Goal: Task Accomplishment & Management: Manage account settings

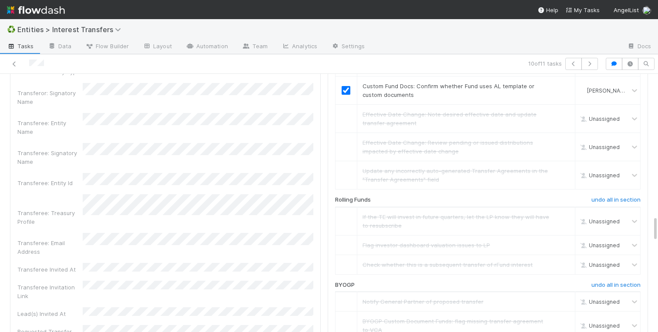
scroll to position [1405, 0]
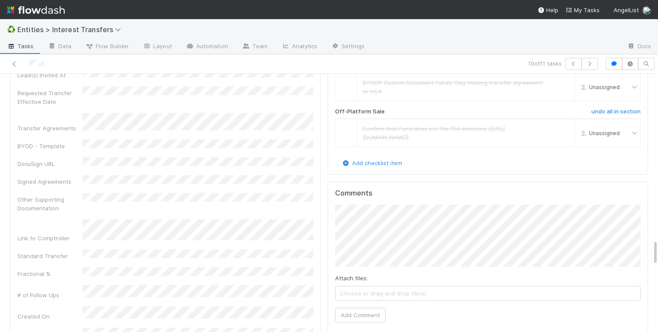
click at [320, 160] on div "Details Edit Membership Transfer Application Id 2024 Priority Date Primary Fron…" at bounding box center [165, 100] width 311 height 1249
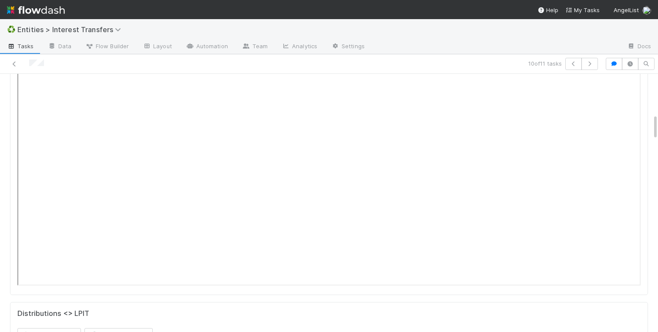
scroll to position [0, 0]
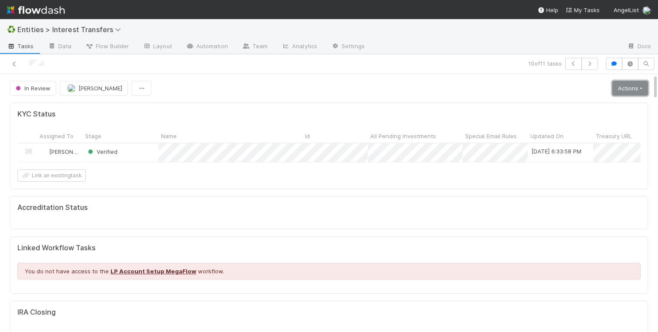
click at [639, 89] on link "Actions" at bounding box center [630, 88] width 36 height 15
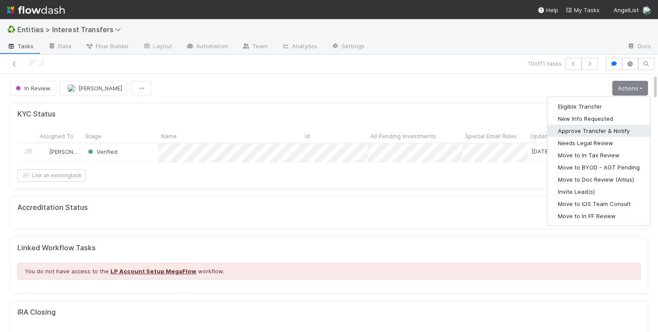
click at [578, 129] on button "Approve Transfer & Notify" at bounding box center [598, 131] width 103 height 12
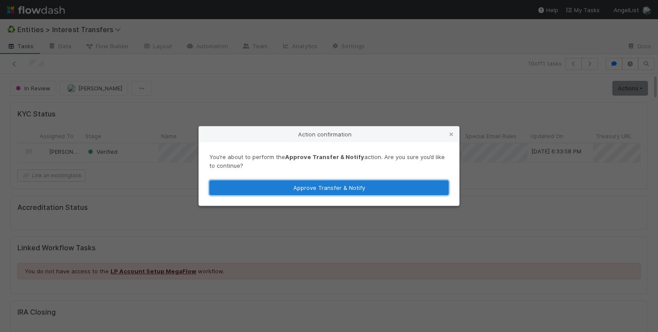
click at [325, 187] on button "Approve Transfer & Notify" at bounding box center [328, 188] width 239 height 15
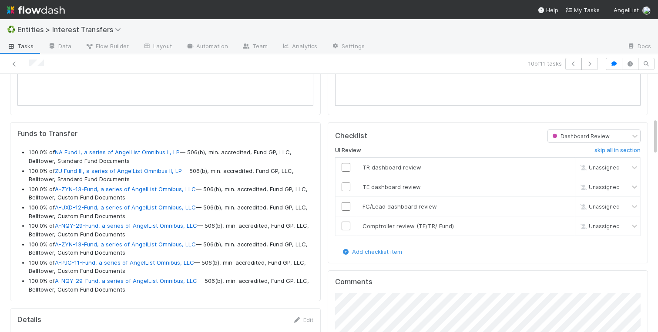
scroll to position [504, 0]
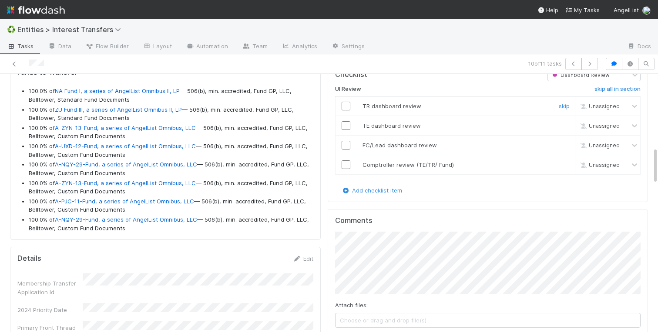
click at [346, 107] on input "checkbox" at bounding box center [345, 106] width 9 height 9
click at [346, 126] on input "checkbox" at bounding box center [345, 125] width 9 height 9
click at [346, 145] on input "checkbox" at bounding box center [345, 145] width 9 height 9
click at [346, 162] on input "checkbox" at bounding box center [345, 165] width 9 height 9
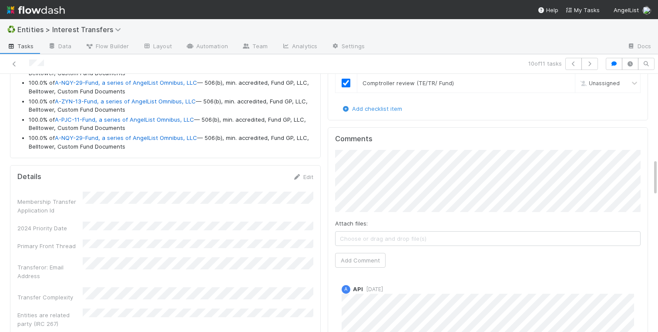
checkbox input "true"
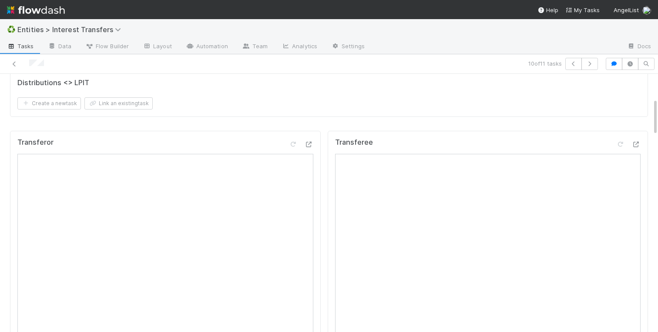
scroll to position [178, 0]
click at [308, 141] on icon at bounding box center [309, 144] width 9 height 6
click at [636, 141] on icon at bounding box center [636, 144] width 9 height 6
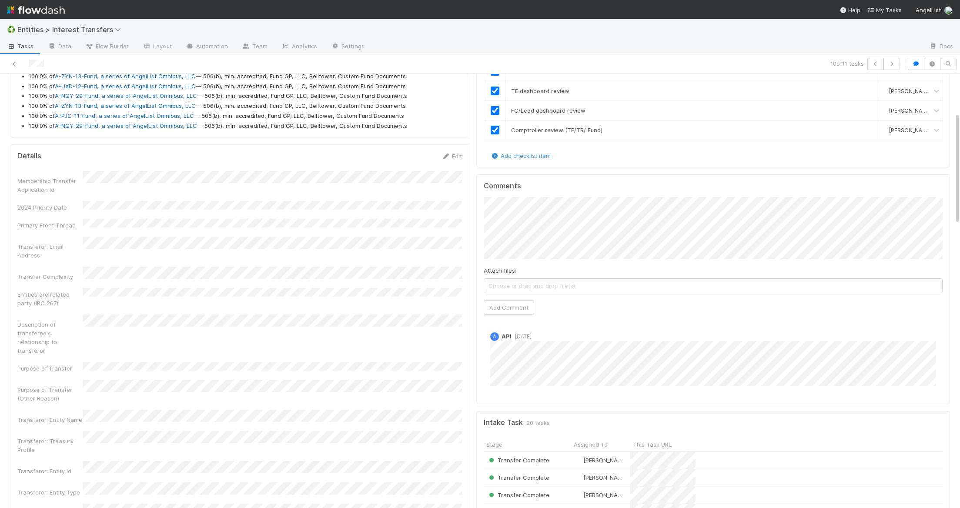
scroll to position [0, 0]
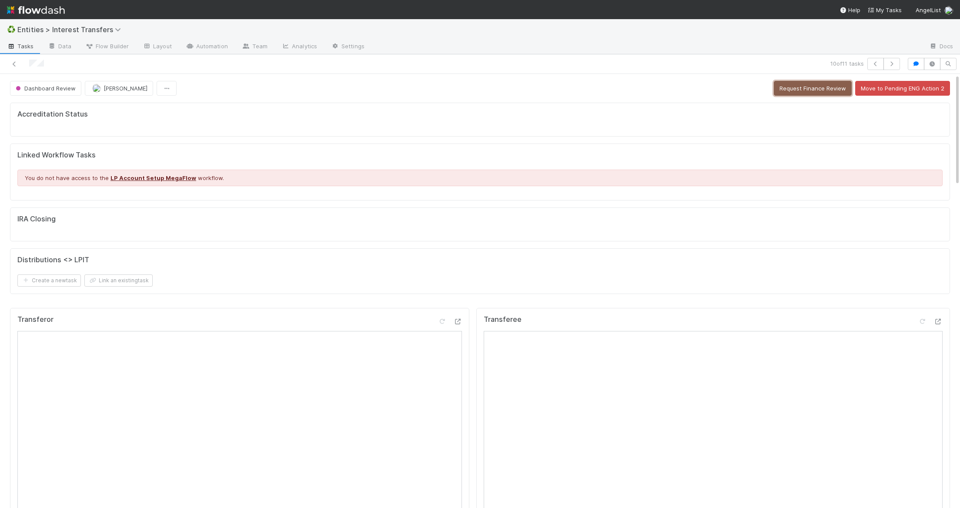
click at [657, 90] on button "Request Finance Review" at bounding box center [813, 88] width 78 height 15
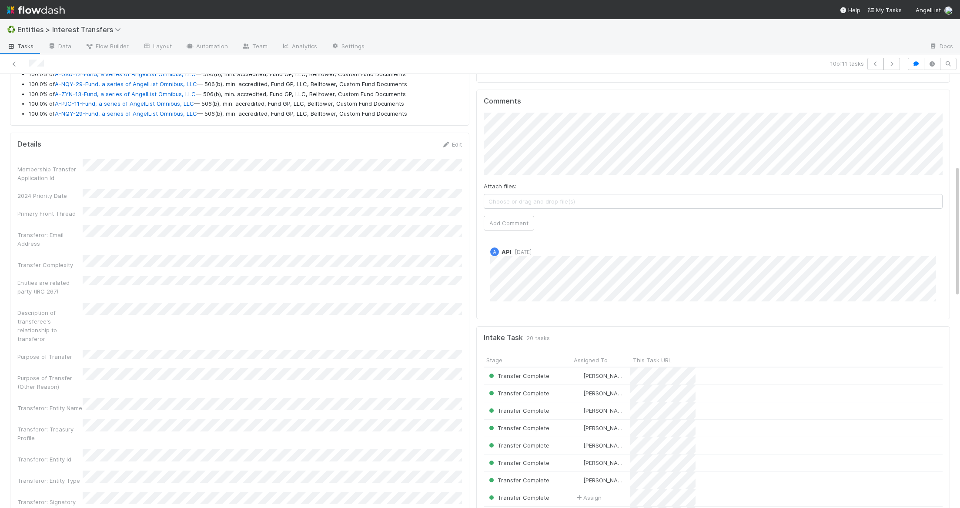
scroll to position [266, 0]
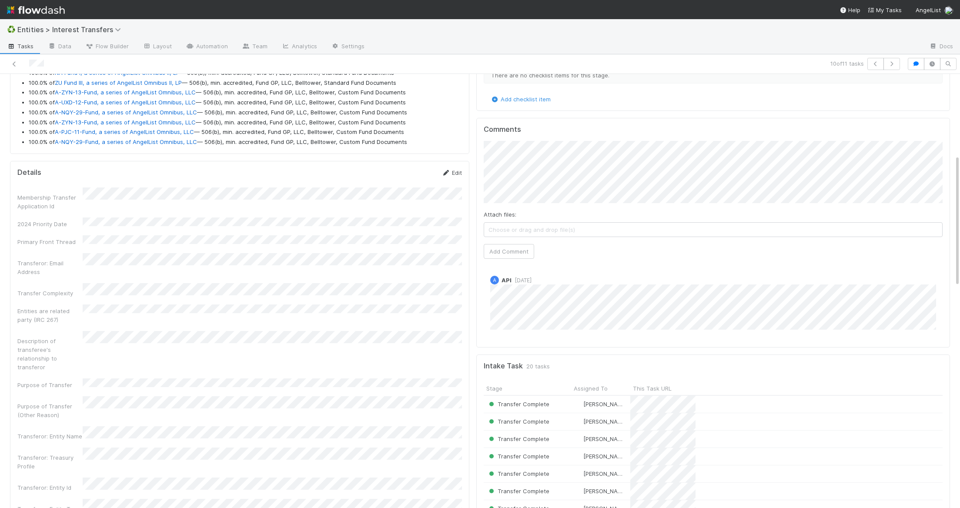
click at [456, 176] on link "Edit" at bounding box center [452, 172] width 20 height 7
click at [415, 177] on button "Save" at bounding box center [415, 175] width 25 height 15
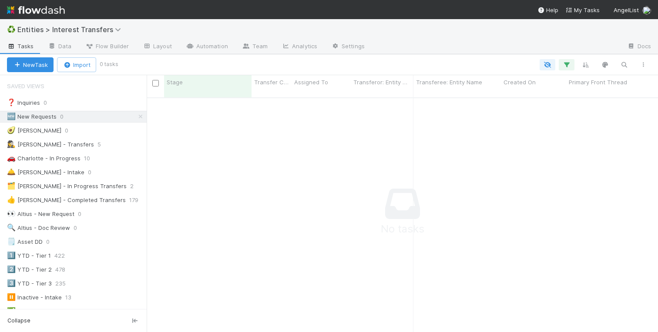
scroll to position [0, 0]
click at [141, 115] on icon at bounding box center [140, 117] width 9 height 6
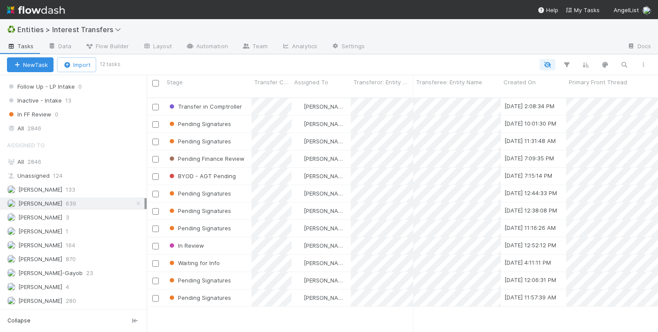
scroll to position [241, 511]
click at [205, 81] on div "Stage" at bounding box center [208, 82] width 83 height 9
click at [205, 110] on div "Sort Last → First" at bounding box center [216, 111] width 99 height 13
click at [247, 276] on div "Pending Finance Review" at bounding box center [207, 280] width 87 height 17
click at [99, 200] on div at bounding box center [329, 166] width 658 height 332
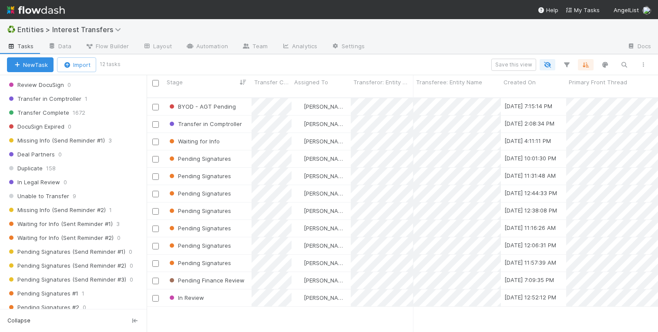
scroll to position [0, 0]
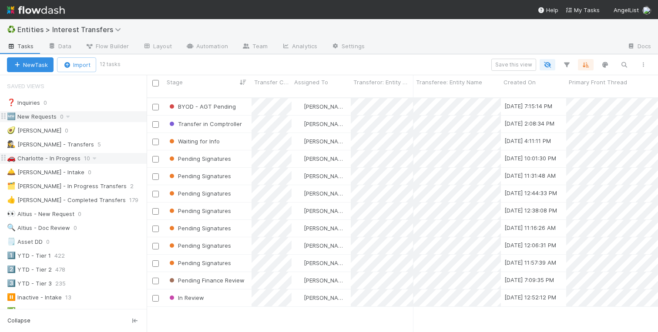
click at [63, 157] on div "🚗 Charlotte - In Progress" at bounding box center [44, 158] width 74 height 11
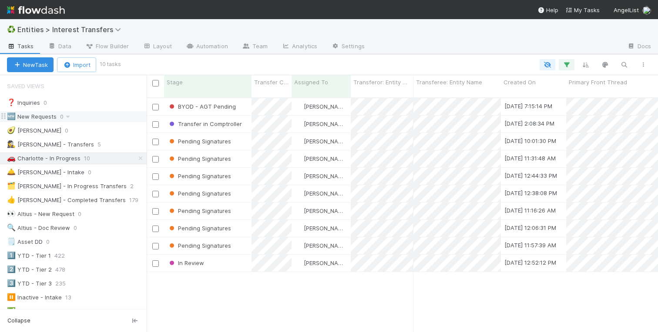
scroll to position [241, 511]
click at [238, 204] on div "Pending Signatures" at bounding box center [207, 211] width 87 height 17
click at [235, 151] on div "Pending Signatures" at bounding box center [207, 159] width 87 height 17
click at [235, 133] on div "Pending Signatures" at bounding box center [207, 141] width 87 height 17
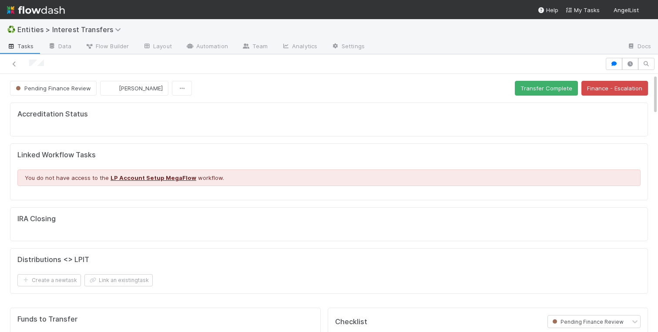
scroll to position [177, 305]
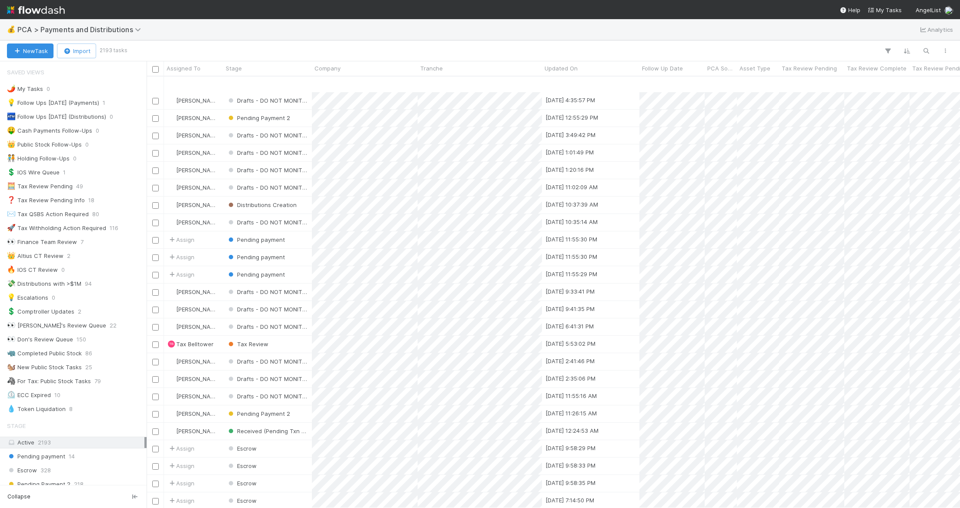
scroll to position [472, 0]
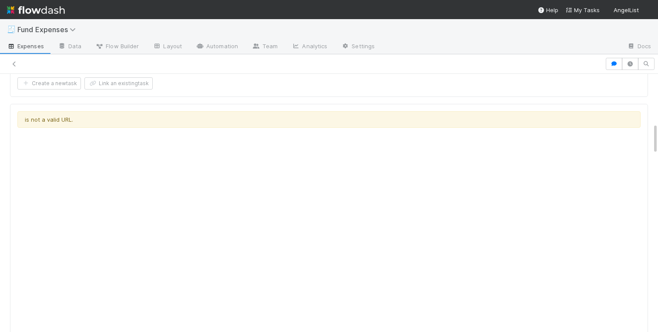
scroll to position [376, 0]
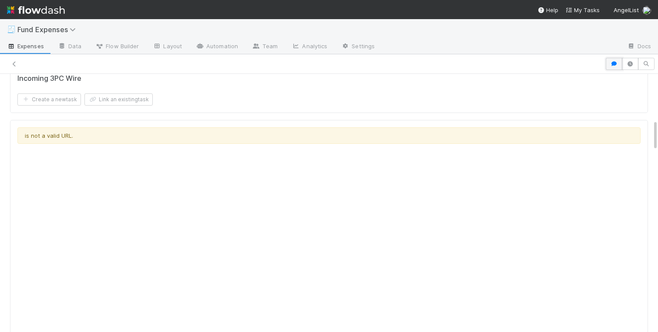
click at [613, 64] on icon "button" at bounding box center [613, 63] width 9 height 5
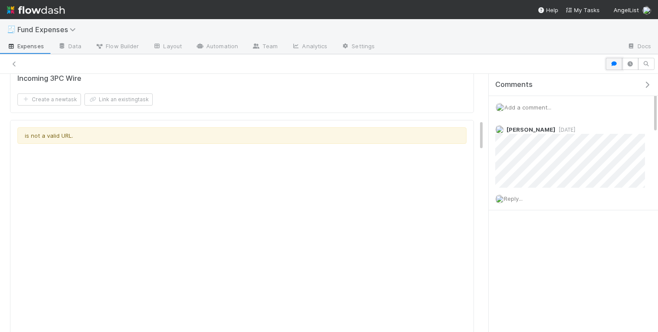
click at [613, 64] on icon "button" at bounding box center [613, 63] width 9 height 5
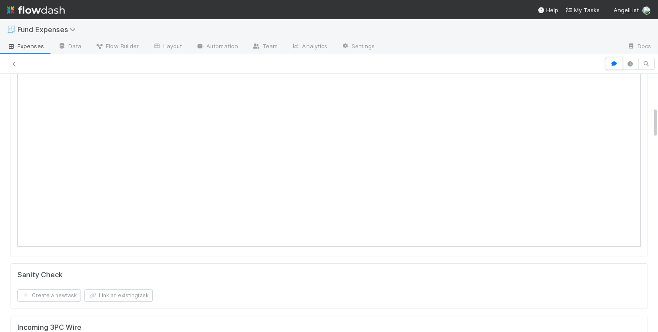
scroll to position [0, 0]
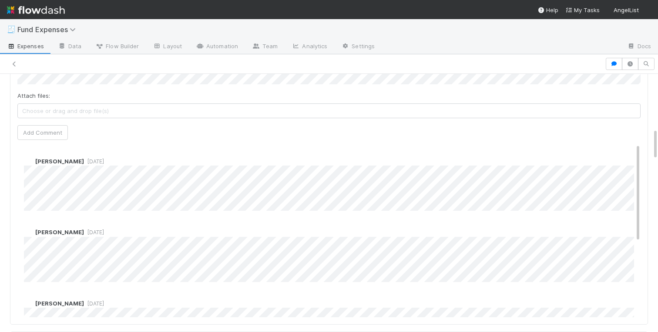
scroll to position [443, 0]
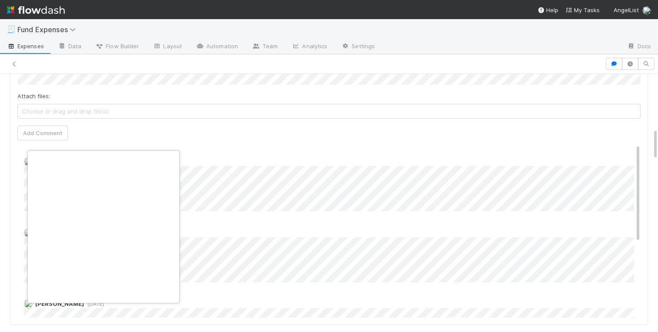
click at [38, 203] on div at bounding box center [103, 245] width 151 height 189
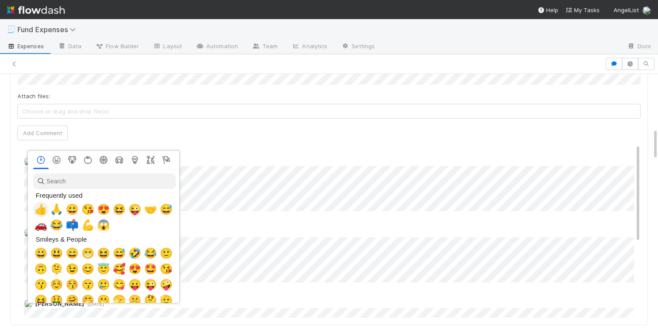
click at [45, 211] on span "👍" at bounding box center [40, 210] width 13 height 12
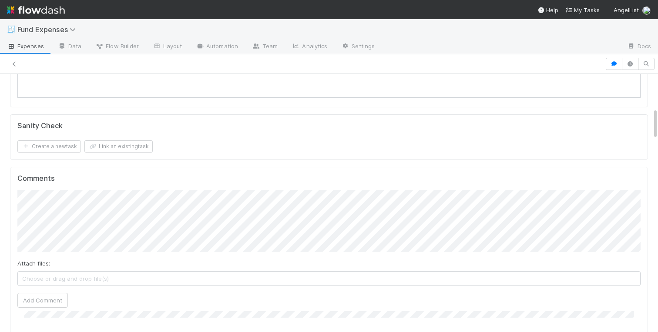
scroll to position [0, 0]
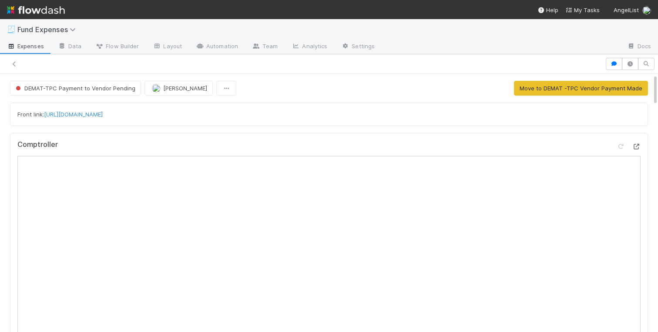
click at [637, 147] on icon at bounding box center [636, 147] width 9 height 6
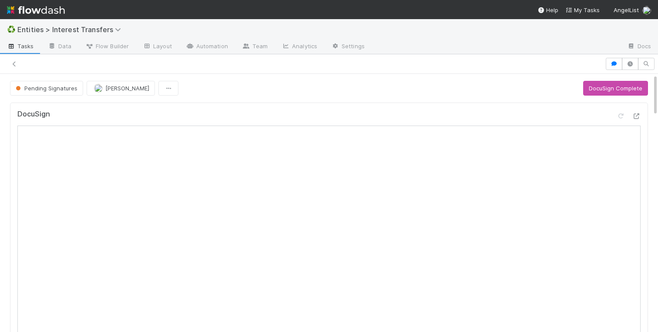
scroll to position [0, 0]
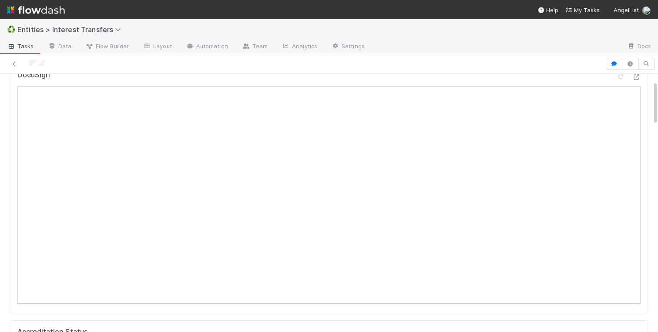
scroll to position [45, 0]
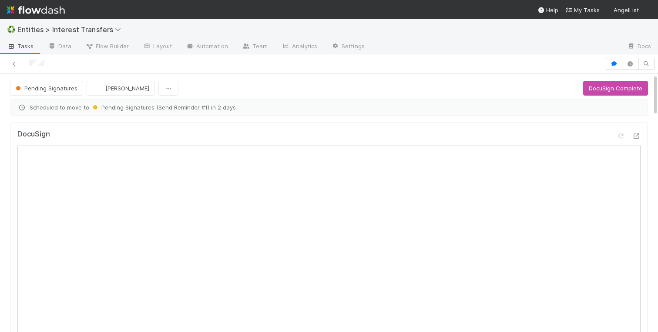
scroll to position [177, 305]
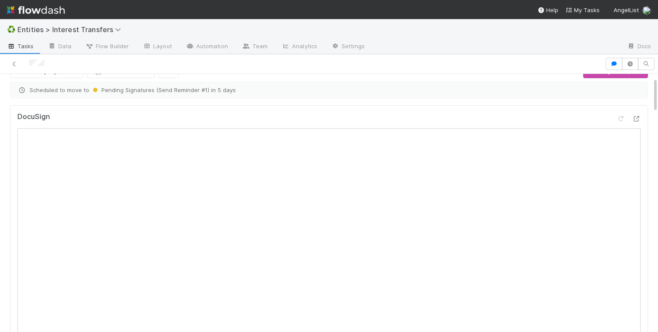
scroll to position [18, 0]
click at [621, 114] on div at bounding box center [620, 118] width 9 height 9
click at [636, 116] on icon at bounding box center [636, 118] width 9 height 6
click at [621, 117] on icon at bounding box center [620, 118] width 9 height 6
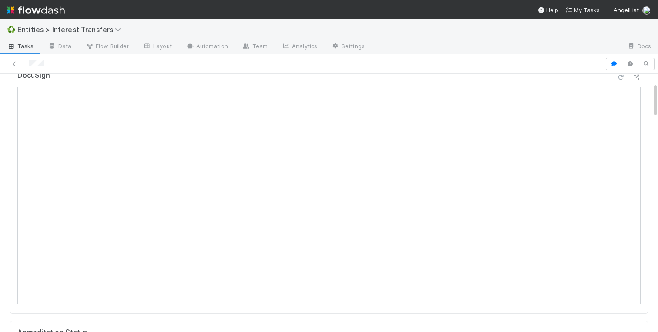
scroll to position [55, 0]
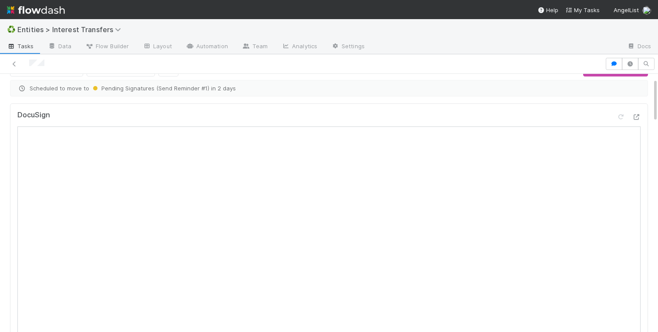
scroll to position [13, 0]
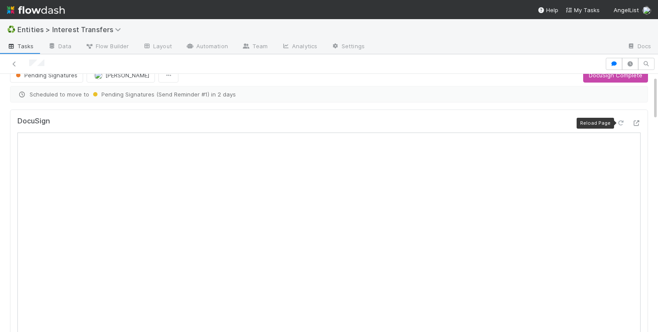
click at [617, 123] on icon at bounding box center [620, 124] width 9 height 6
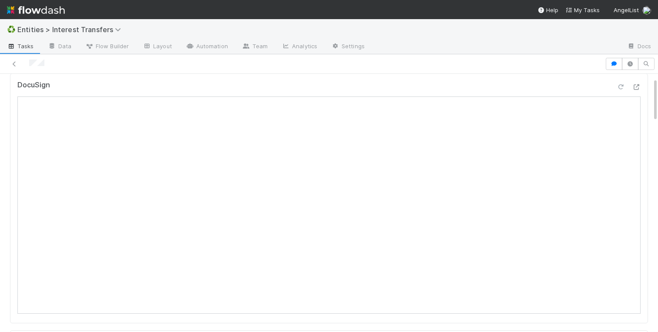
scroll to position [50, 0]
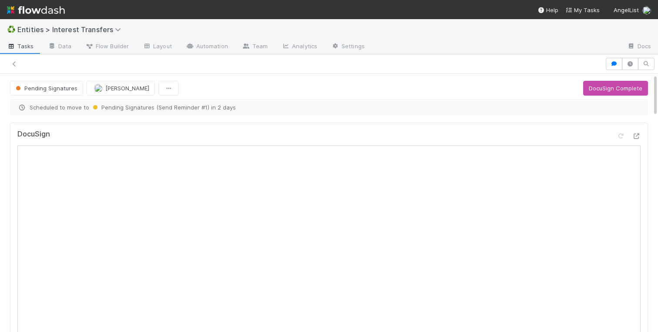
scroll to position [0, 0]
click at [620, 134] on icon at bounding box center [620, 137] width 9 height 6
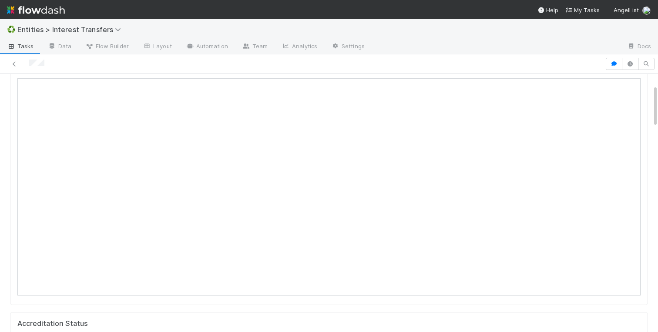
scroll to position [70, 0]
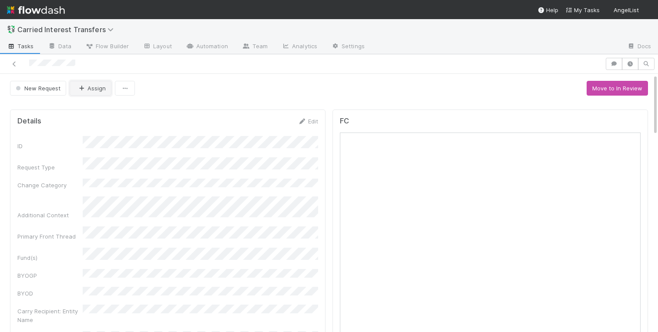
click at [88, 90] on button "Assign" at bounding box center [91, 88] width 42 height 15
click at [610, 87] on button "Move to In Review" at bounding box center [616, 86] width 61 height 15
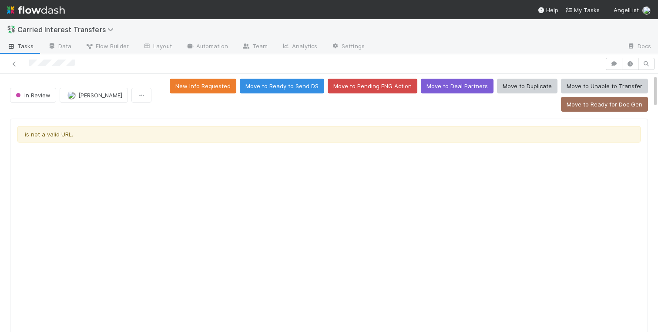
click at [7, 104] on div "In Review Charlotte Mas New Info Requested Move to Ready to Send DS Move to Pen…" at bounding box center [328, 95] width 651 height 33
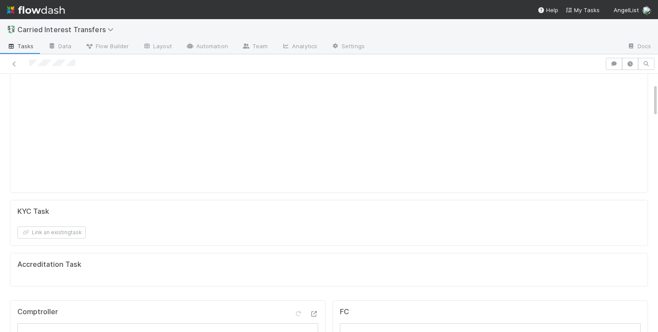
scroll to position [321, 0]
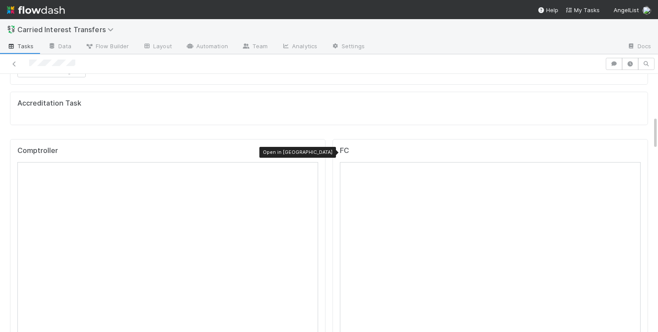
click at [312, 151] on icon at bounding box center [313, 153] width 9 height 6
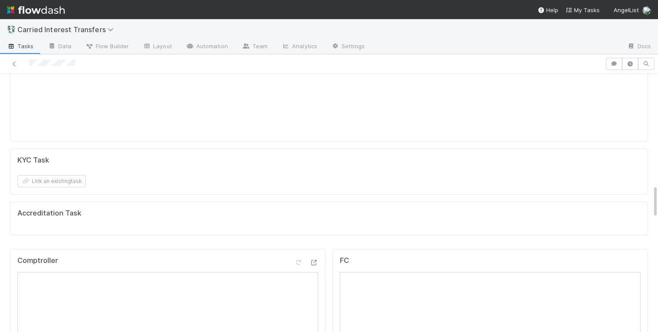
scroll to position [0, 0]
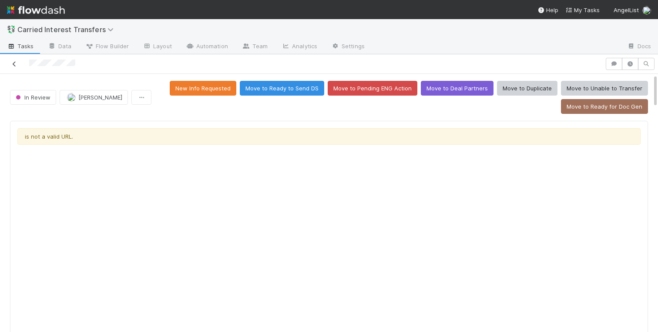
click at [13, 67] on link at bounding box center [14, 64] width 9 height 9
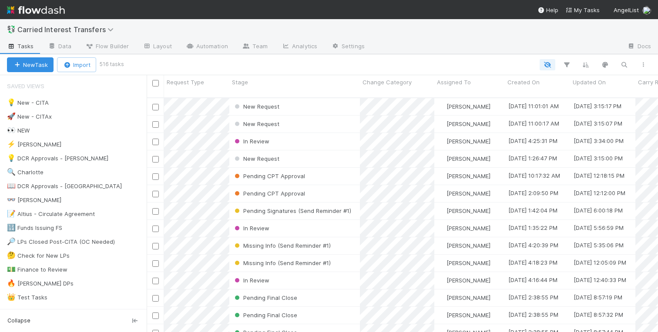
scroll to position [241, 511]
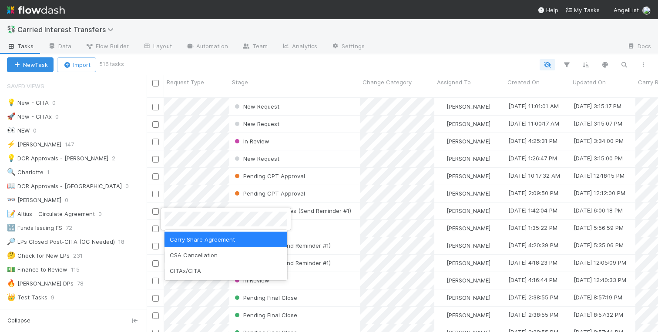
click at [123, 75] on div at bounding box center [329, 166] width 658 height 332
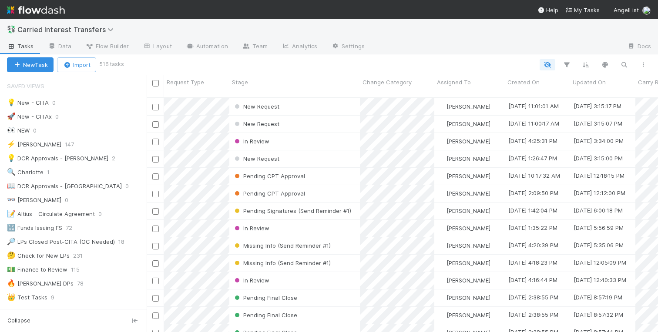
click at [125, 78] on div "Saved Views" at bounding box center [73, 85] width 147 height 17
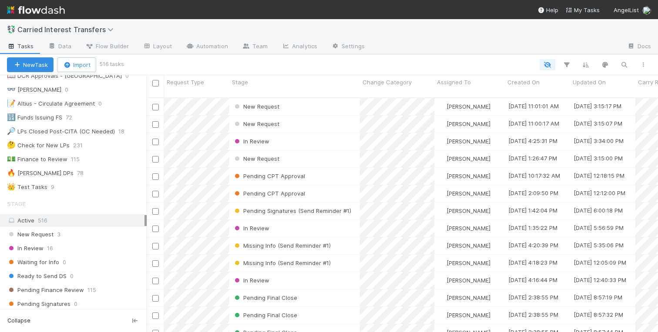
scroll to position [0, 0]
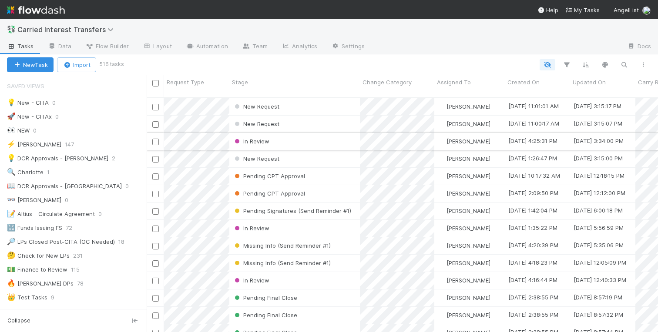
click at [292, 134] on div "In Review" at bounding box center [294, 141] width 131 height 17
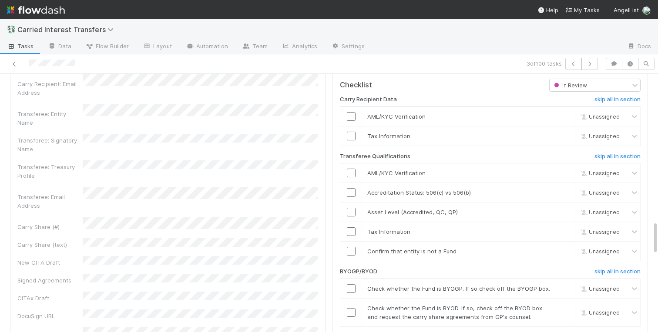
scroll to position [1163, 0]
click at [606, 96] on h6 "skip all in section" at bounding box center [617, 98] width 46 height 7
click at [608, 156] on h6 "skip all in section" at bounding box center [617, 155] width 46 height 7
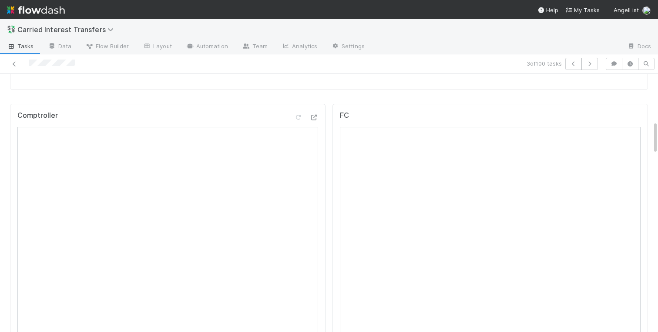
scroll to position [366, 0]
click at [311, 110] on icon at bounding box center [313, 109] width 9 height 6
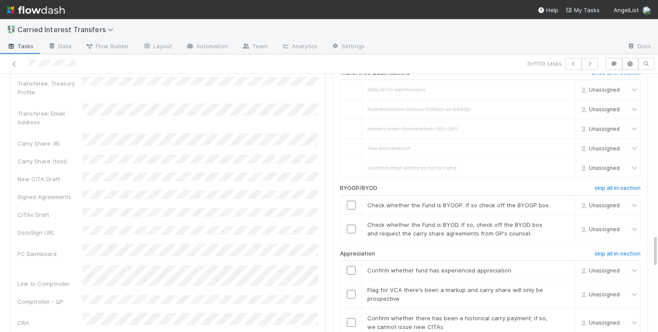
scroll to position [1316, 0]
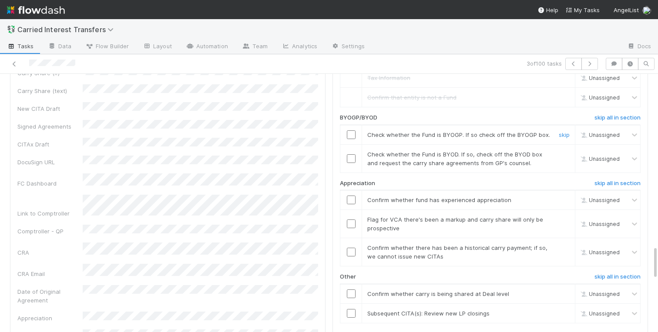
click at [352, 137] on input "checkbox" at bounding box center [351, 135] width 9 height 9
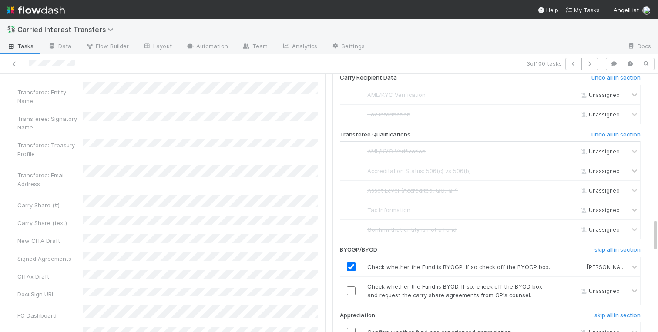
scroll to position [1198, 0]
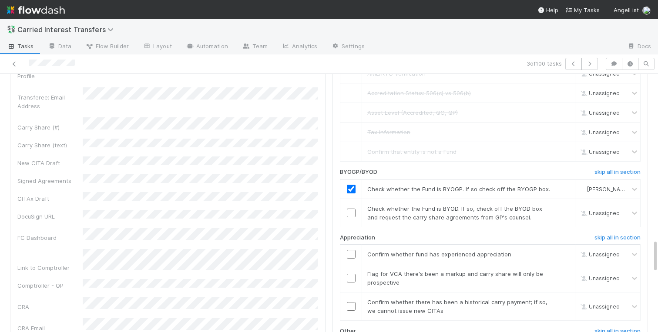
scroll to position [1273, 0]
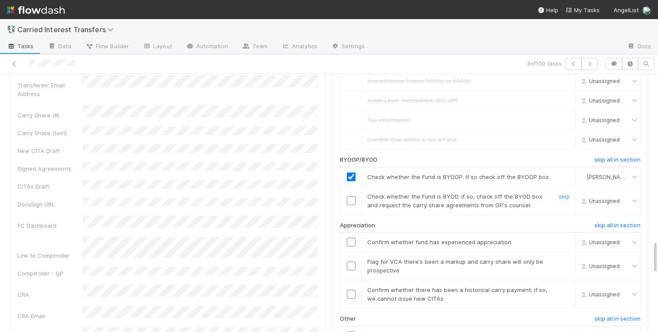
click at [350, 199] on input "checkbox" at bounding box center [351, 201] width 9 height 9
click at [615, 64] on icon "button" at bounding box center [613, 63] width 9 height 5
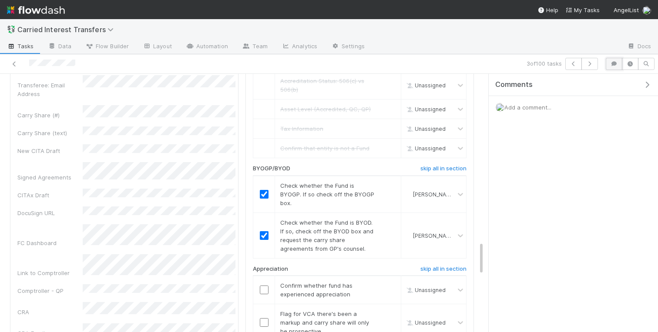
scroll to position [1282, 0]
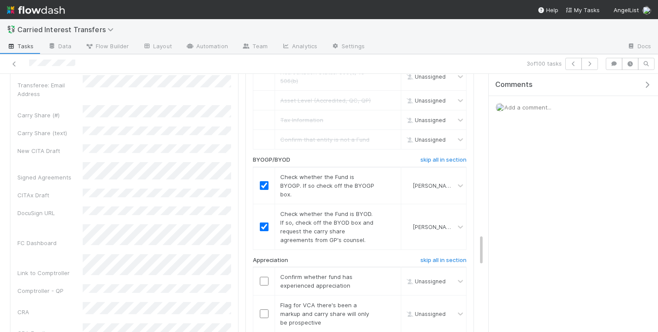
click at [522, 107] on span "Add a comment..." at bounding box center [527, 107] width 47 height 7
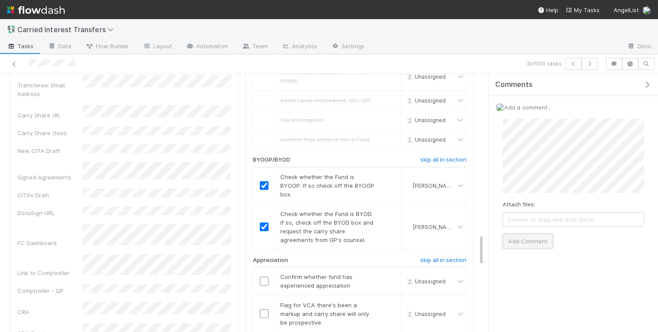
click at [527, 244] on button "Add Comment" at bounding box center [527, 241] width 50 height 15
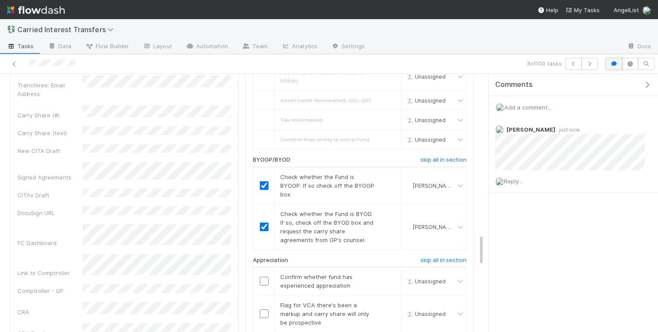
click at [615, 66] on icon "button" at bounding box center [613, 63] width 9 height 5
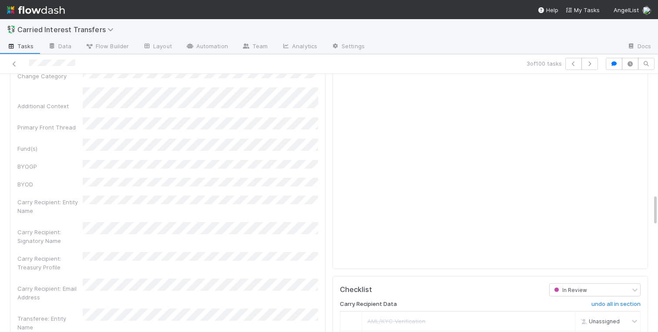
scroll to position [956, 0]
click at [208, 196] on div "Carry Recipient: Entity Name" at bounding box center [167, 206] width 301 height 20
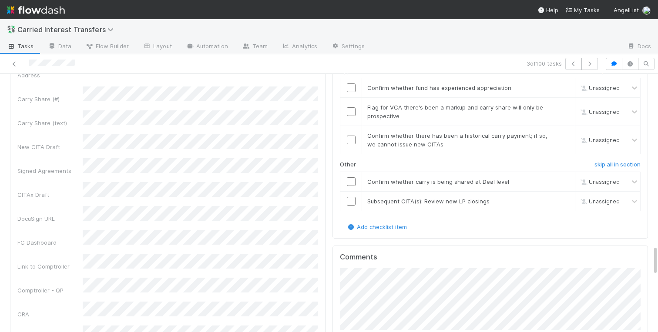
scroll to position [1462, 0]
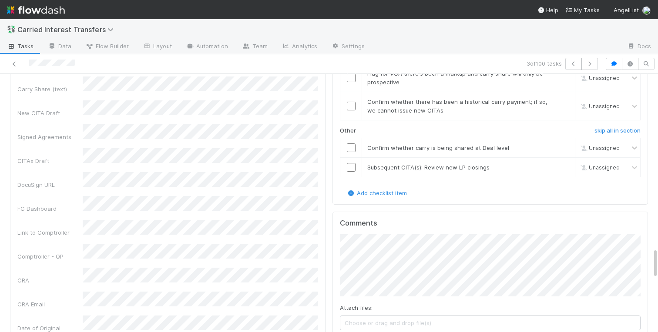
click at [28, 324] on div "Date of Original Agreement" at bounding box center [49, 332] width 65 height 17
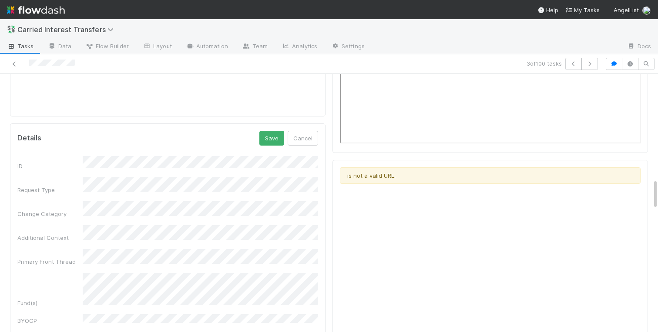
scroll to position [773, 0]
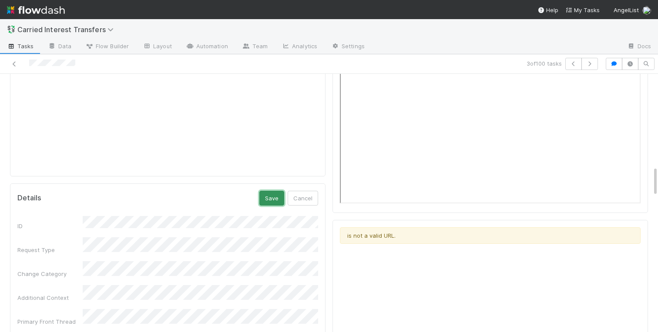
click at [265, 198] on button "Save" at bounding box center [271, 198] width 25 height 15
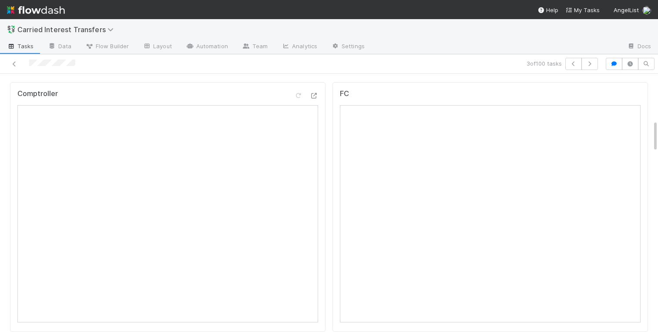
scroll to position [362, 0]
click at [314, 111] on icon at bounding box center [313, 113] width 9 height 6
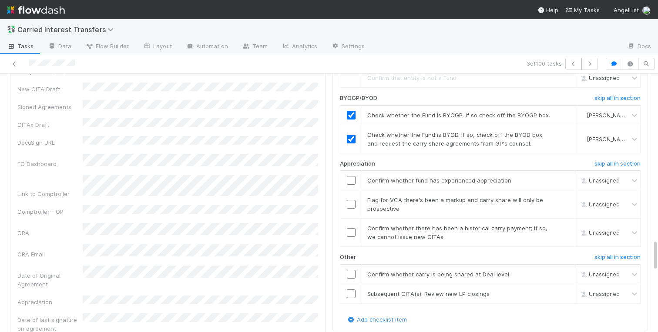
scroll to position [1346, 0]
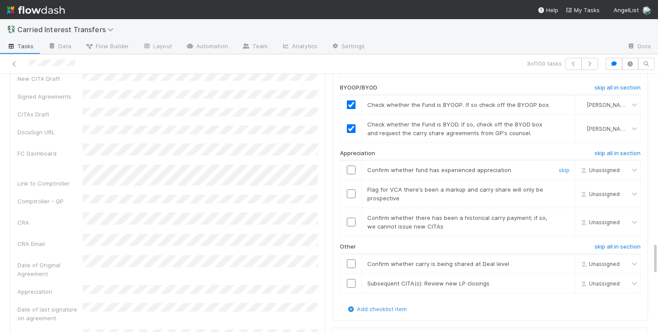
click at [353, 174] on input "checkbox" at bounding box center [351, 170] width 9 height 9
click at [563, 191] on link "skip" at bounding box center [564, 189] width 11 height 7
click at [562, 188] on link "skip" at bounding box center [564, 189] width 11 height 7
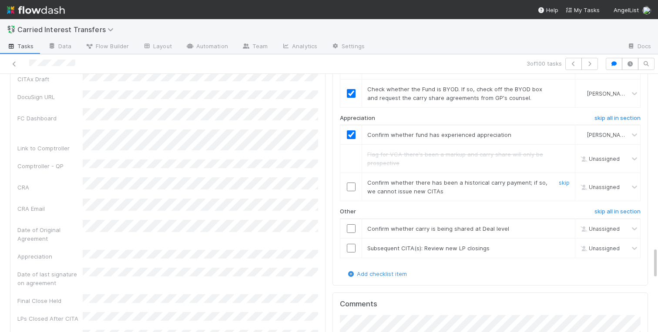
click at [352, 191] on input "checkbox" at bounding box center [351, 187] width 9 height 9
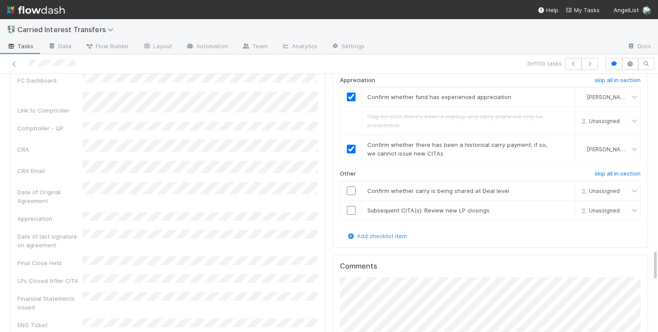
scroll to position [1426, 0]
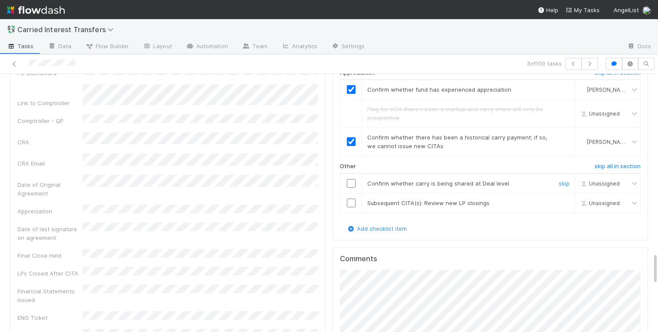
click at [350, 188] on input "checkbox" at bounding box center [351, 183] width 9 height 9
click at [352, 207] on input "checkbox" at bounding box center [351, 203] width 9 height 9
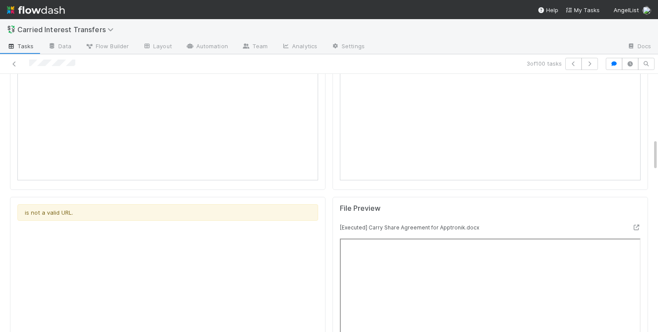
scroll to position [0, 0]
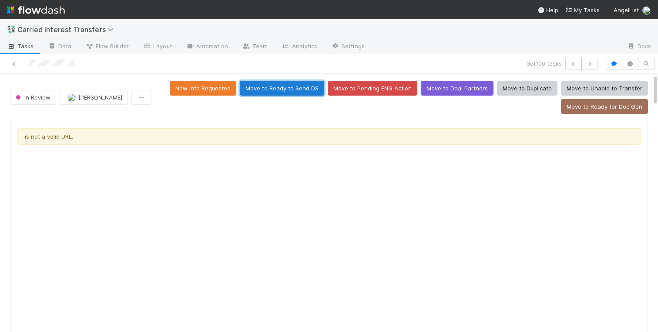
click at [285, 89] on button "Move to Ready to Send DS" at bounding box center [282, 88] width 84 height 15
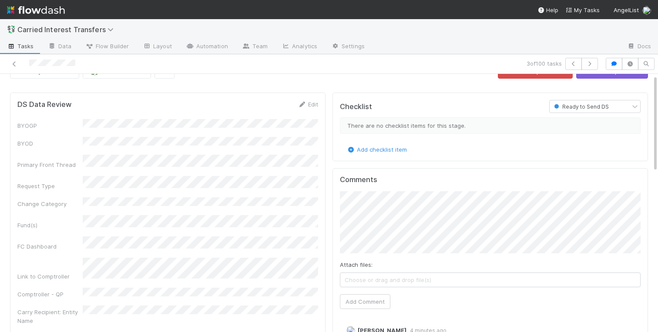
scroll to position [18, 0]
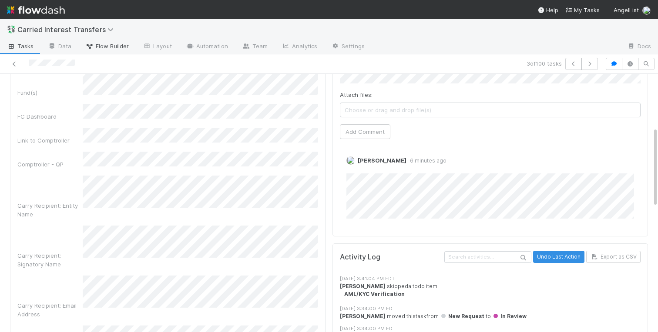
scroll to position [189, 0]
click at [53, 200] on div "Carry Recipient: Entity Name" at bounding box center [49, 208] width 65 height 17
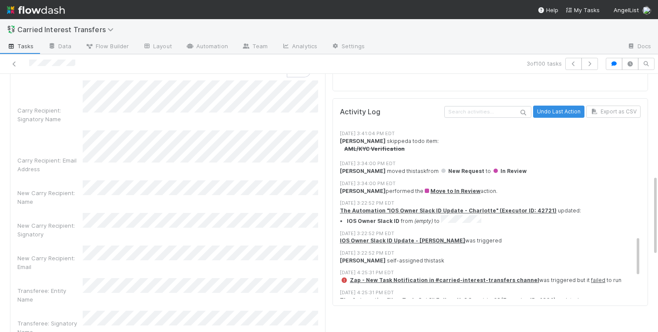
scroll to position [333, 0]
click at [45, 278] on div "Transferee: Entity Name" at bounding box center [167, 291] width 301 height 26
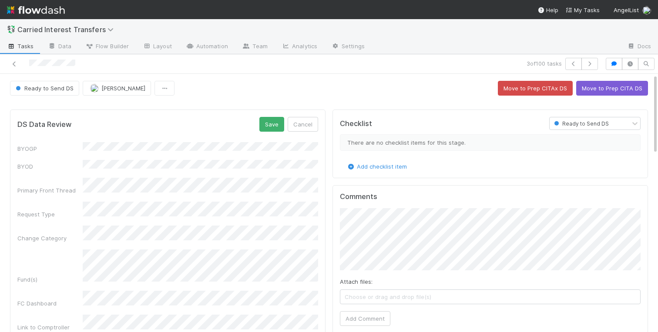
scroll to position [0, 0]
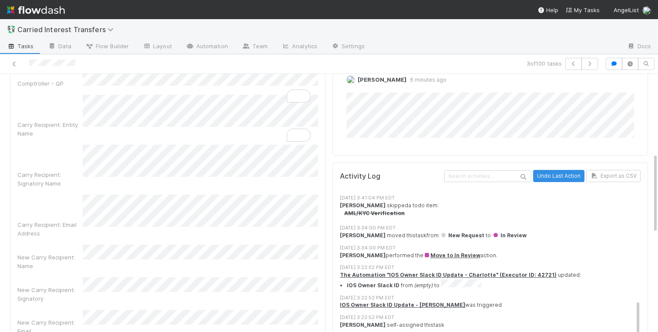
scroll to position [237, 0]
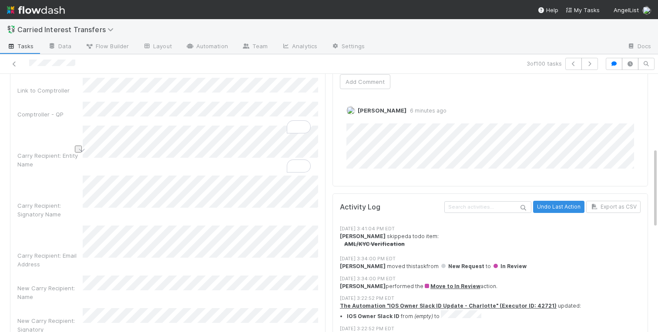
click at [57, 137] on div "BYOGP BYOD Primary Front Thread Request Type Change Category Fund(s) FC Dashboa…" at bounding box center [167, 337] width 301 height 864
click at [40, 201] on div "Carry Recipient: Signatory Name" at bounding box center [49, 209] width 65 height 17
click at [70, 226] on div "Carry Recipient: Email Address" at bounding box center [167, 247] width 301 height 43
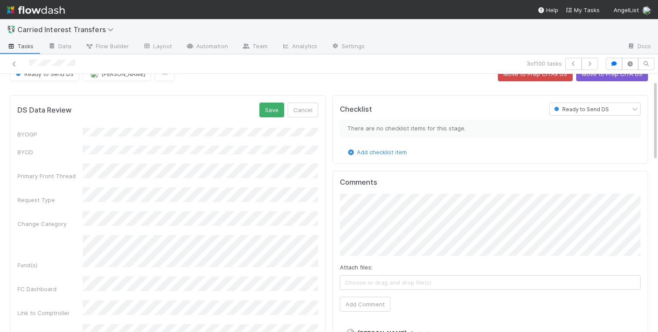
scroll to position [0, 0]
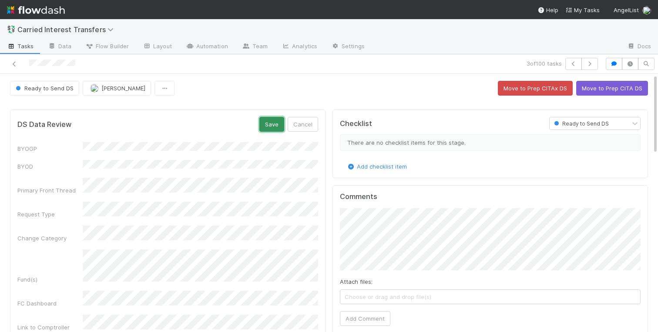
click at [269, 127] on button "Save" at bounding box center [271, 124] width 25 height 15
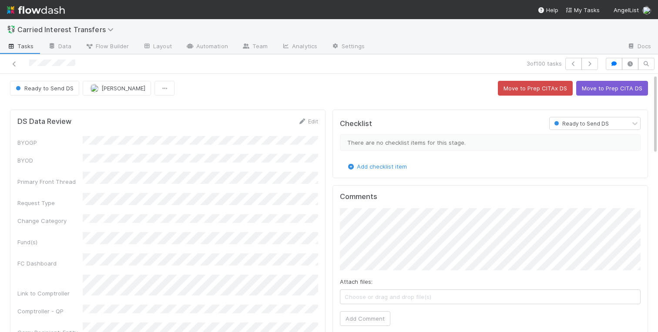
scroll to position [497, 0]
click at [516, 87] on button "Move to Prep CITAx DS" at bounding box center [535, 88] width 75 height 15
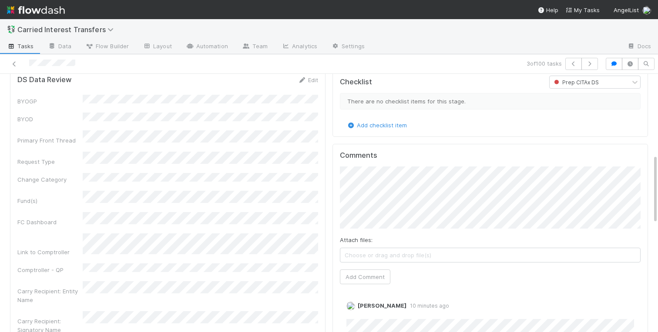
scroll to position [0, 0]
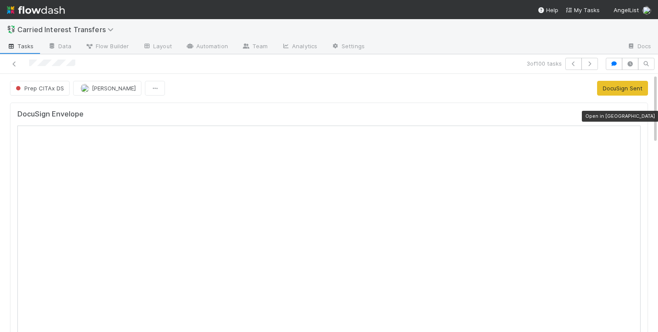
click at [639, 116] on icon at bounding box center [636, 117] width 9 height 6
click at [621, 115] on icon at bounding box center [620, 117] width 9 height 6
click at [635, 114] on icon at bounding box center [636, 117] width 9 height 6
click at [610, 87] on button "DocuSign Sent" at bounding box center [622, 88] width 51 height 15
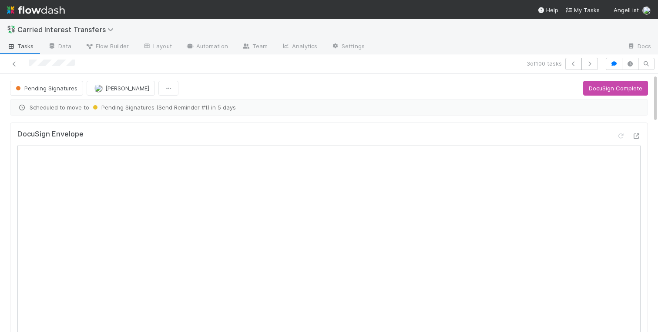
scroll to position [431, 0]
click at [7, 149] on div "DocuSign Envelope" at bounding box center [329, 251] width 645 height 264
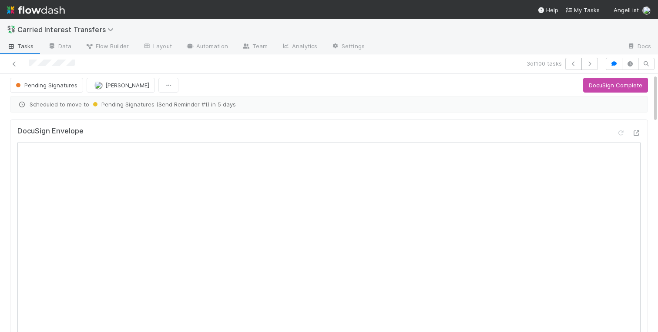
scroll to position [0, 0]
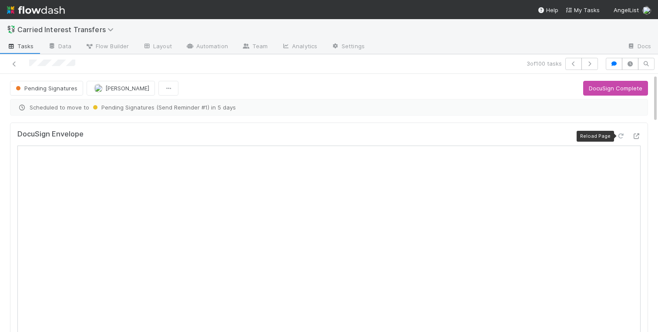
click at [621, 135] on icon at bounding box center [620, 137] width 9 height 6
click at [17, 67] on link at bounding box center [14, 64] width 9 height 9
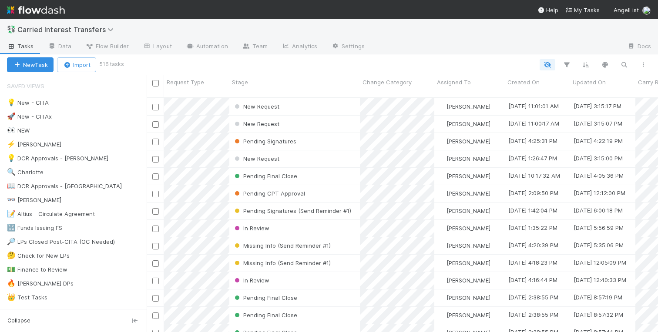
scroll to position [0, 0]
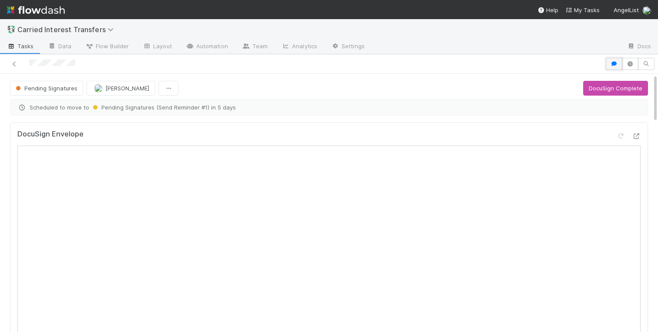
click at [611, 64] on icon "button" at bounding box center [613, 63] width 9 height 5
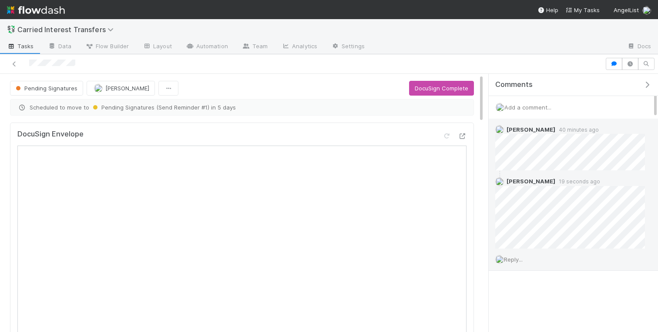
click at [510, 260] on span "Reply..." at bounding box center [513, 259] width 19 height 7
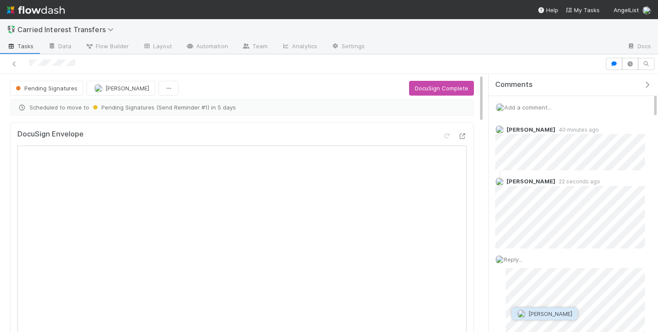
click at [536, 313] on span "[PERSON_NAME]" at bounding box center [550, 314] width 44 height 7
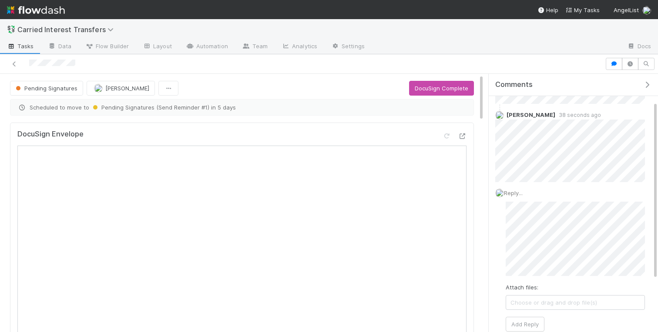
scroll to position [70, 0]
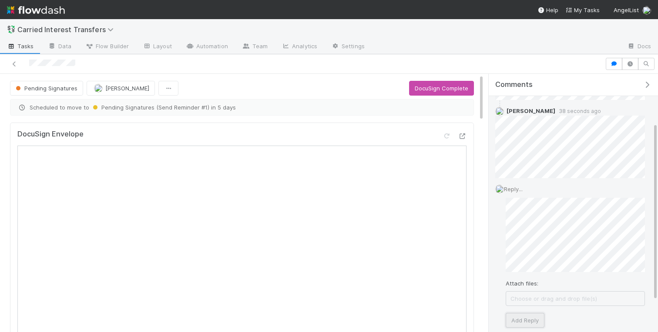
click at [523, 318] on button "Add Reply" at bounding box center [524, 320] width 39 height 15
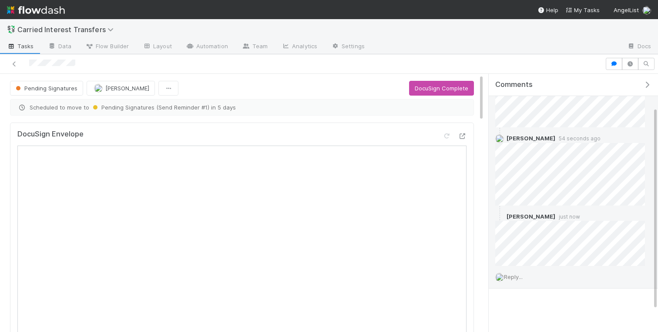
scroll to position [42, 0]
click at [645, 86] on icon "button" at bounding box center [647, 84] width 9 height 7
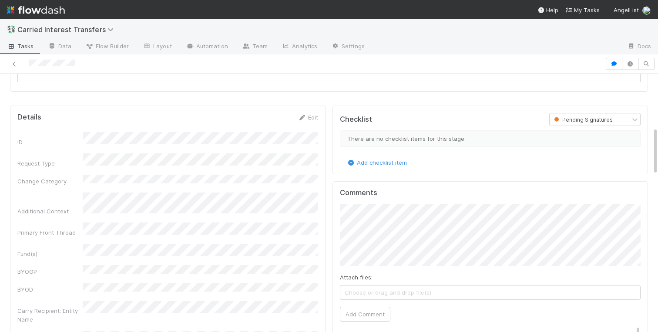
scroll to position [282, 0]
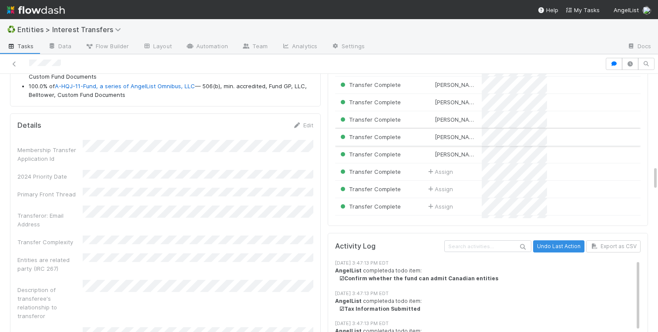
scroll to position [970, 0]
click at [307, 125] on link "Edit" at bounding box center [303, 124] width 20 height 7
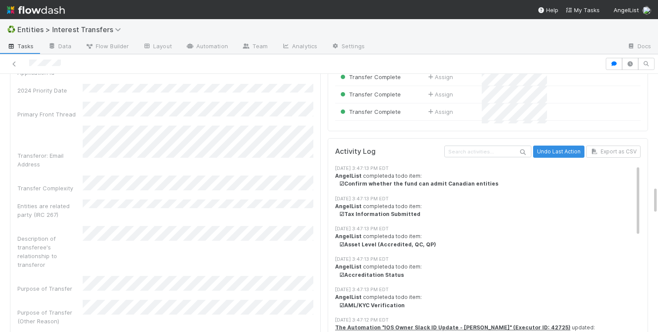
scroll to position [1071, 0]
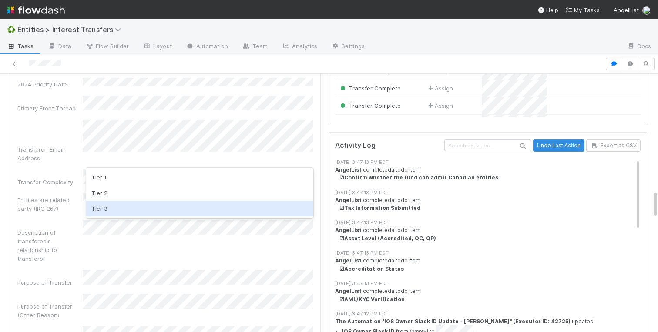
click at [109, 209] on div "Tier 3" at bounding box center [199, 209] width 227 height 16
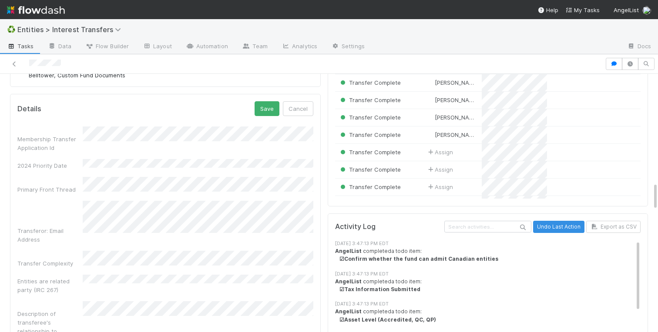
scroll to position [983, 0]
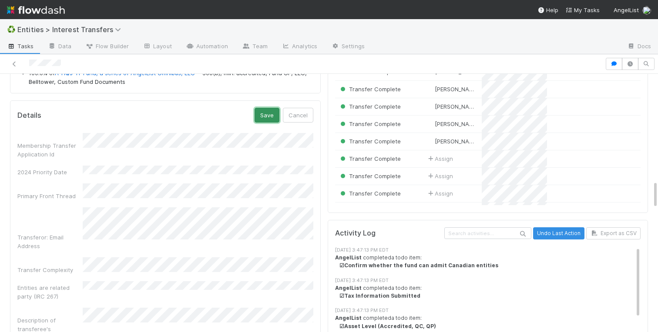
click at [270, 117] on button "Save" at bounding box center [266, 115] width 25 height 15
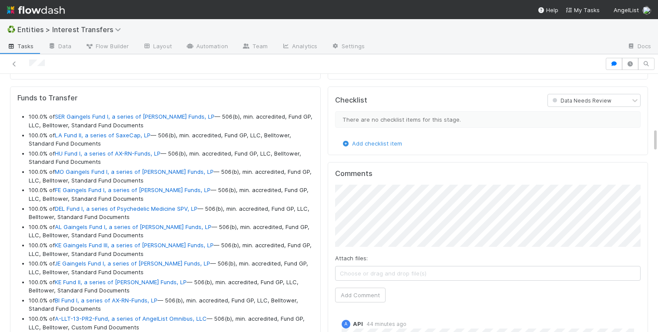
scroll to position [0, 0]
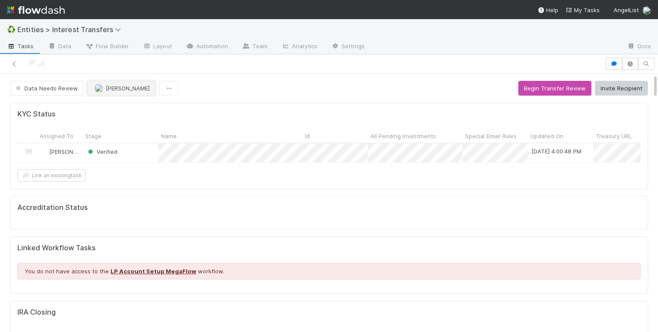
click at [125, 85] on span "[PERSON_NAME]" at bounding box center [128, 88] width 44 height 7
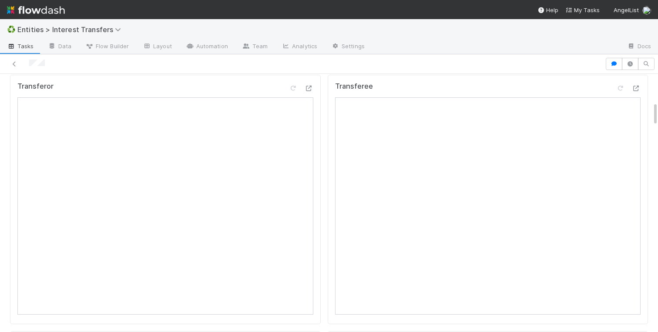
scroll to position [332, 0]
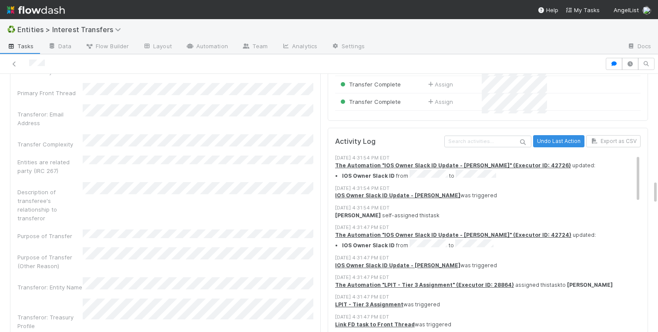
scroll to position [1180, 0]
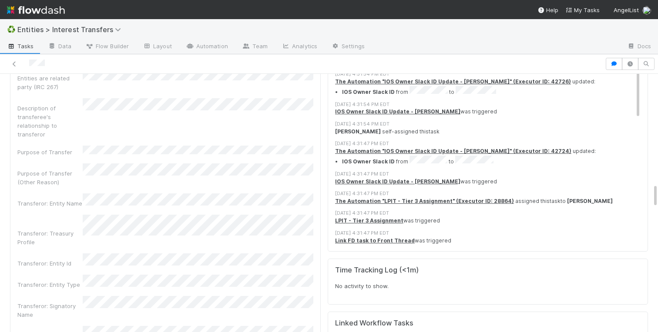
scroll to position [1158, 0]
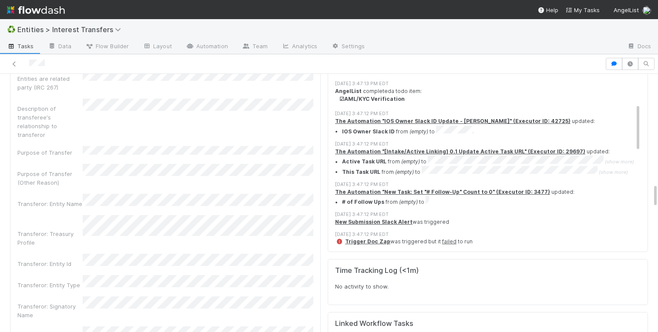
scroll to position [457, 0]
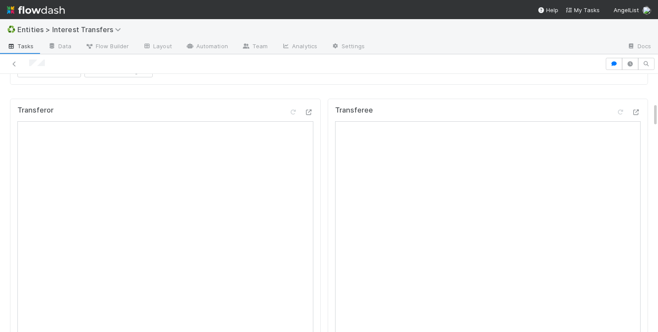
scroll to position [51, 0]
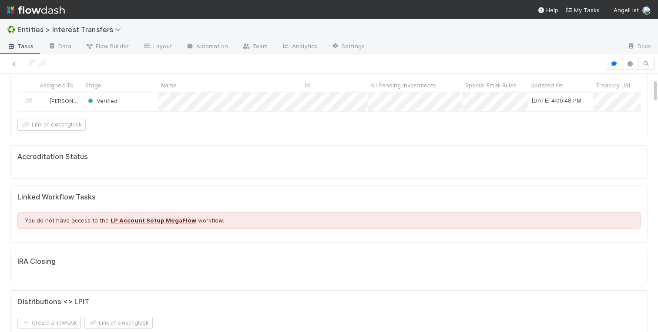
drag, startPoint x: 126, startPoint y: 258, endPoint x: 7, endPoint y: 299, distance: 126.4
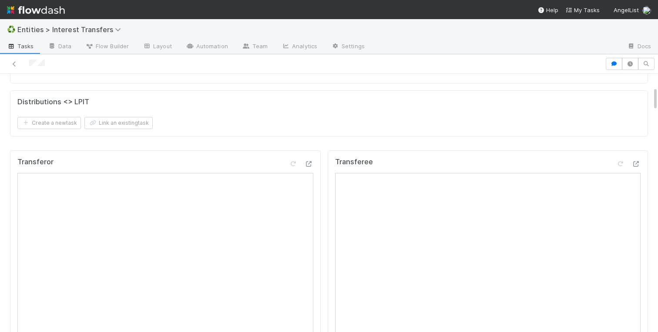
scroll to position [0, 0]
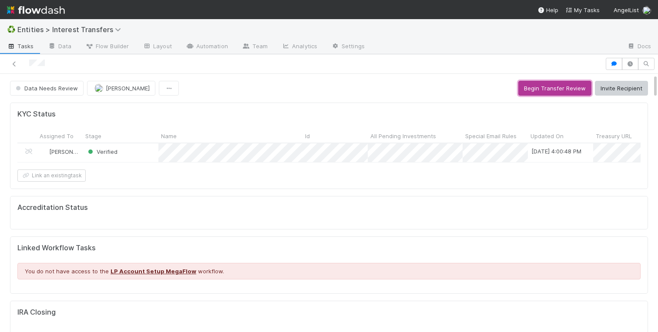
click at [556, 87] on button "Begin Transfer Review" at bounding box center [554, 88] width 73 height 15
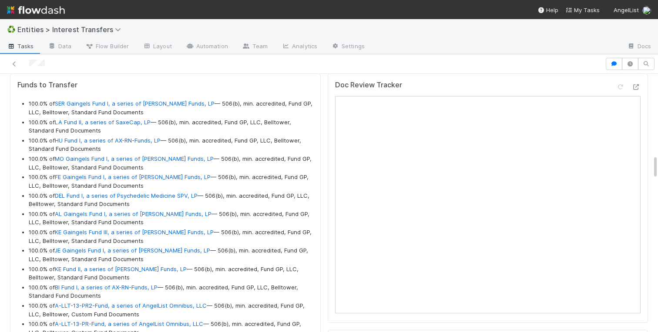
scroll to position [851, 0]
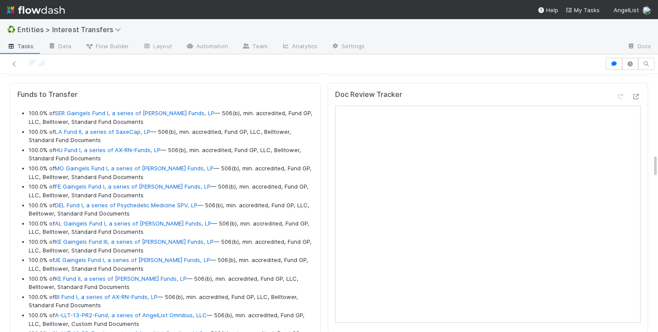
drag, startPoint x: 140, startPoint y: 221, endPoint x: 21, endPoint y: 113, distance: 160.2
click at [21, 113] on ul "100.0% of SER Gaingels Fund I, a series of Zachary Ginsburg Funds, LP — 506(b),…" at bounding box center [165, 301] width 296 height 385
copy ul "100.0% of SER Gaingels Fund I, a series of Zachary Ginsburg Funds, LP — 506(b),…"
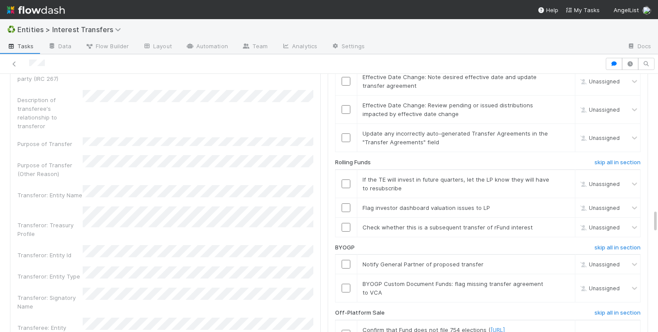
scroll to position [1448, 0]
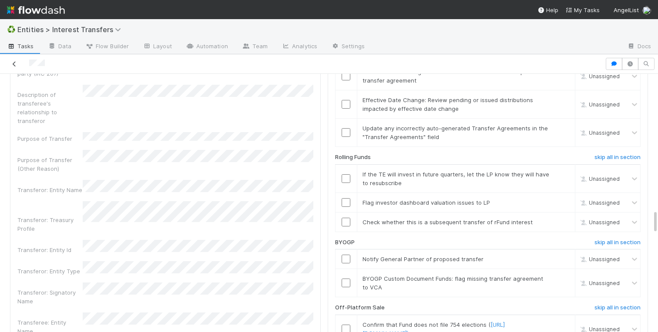
click at [13, 63] on icon at bounding box center [14, 64] width 9 height 6
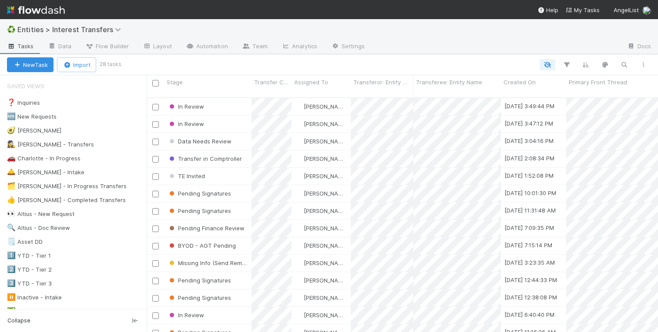
scroll to position [0, 0]
click at [60, 157] on div "🚗 Charlotte - In Progress" at bounding box center [44, 158] width 74 height 11
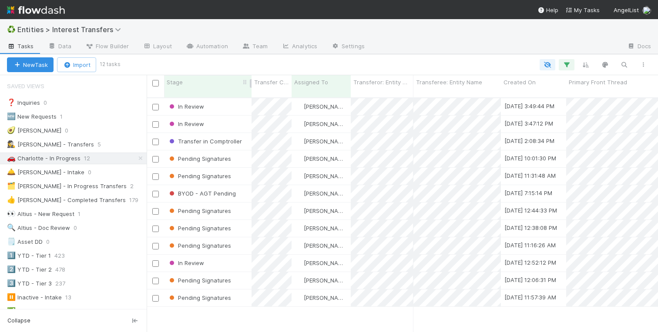
click at [213, 84] on div "Stage" at bounding box center [208, 82] width 83 height 9
click at [213, 107] on div "Sort Last → First" at bounding box center [216, 111] width 99 height 13
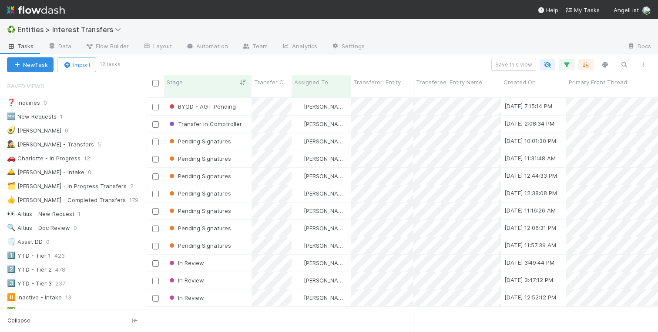
scroll to position [241, 511]
click at [228, 290] on div "In Review" at bounding box center [207, 298] width 87 height 17
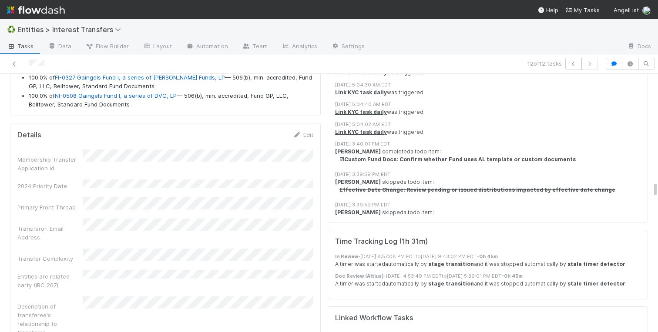
scroll to position [2396, 0]
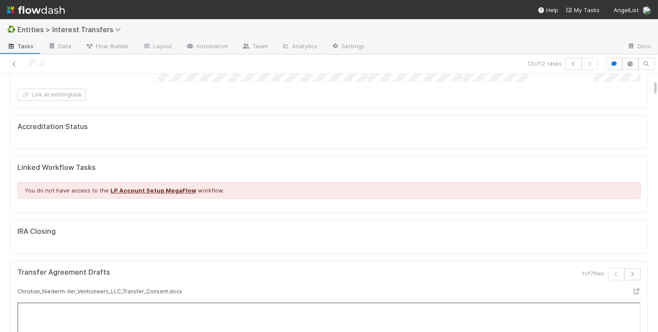
scroll to position [0, 0]
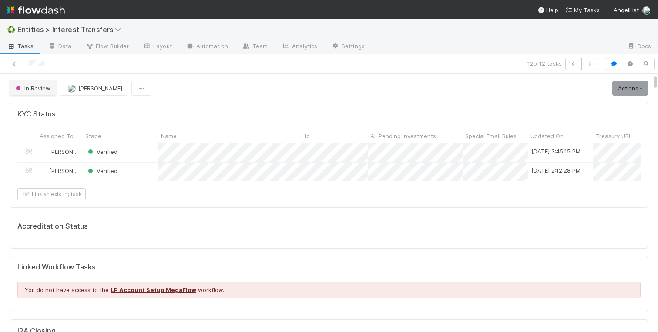
click at [46, 87] on span "In Review" at bounding box center [32, 88] width 37 height 7
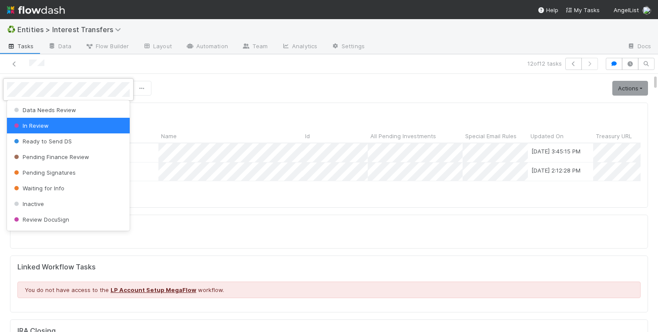
click at [279, 100] on div at bounding box center [329, 166] width 658 height 332
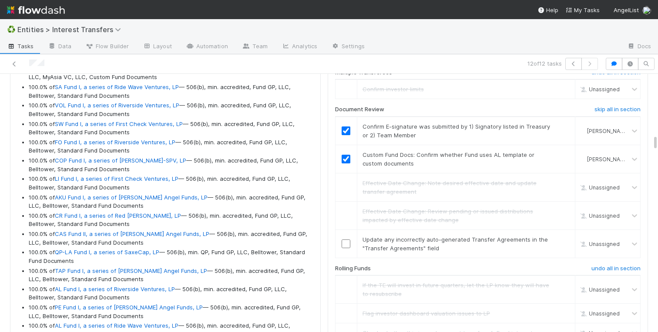
scroll to position [1390, 0]
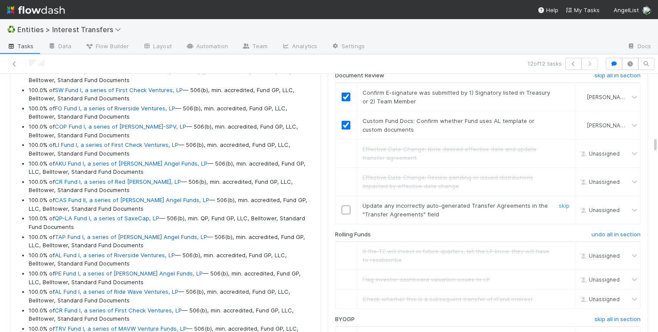
click at [344, 211] on input "checkbox" at bounding box center [345, 210] width 9 height 9
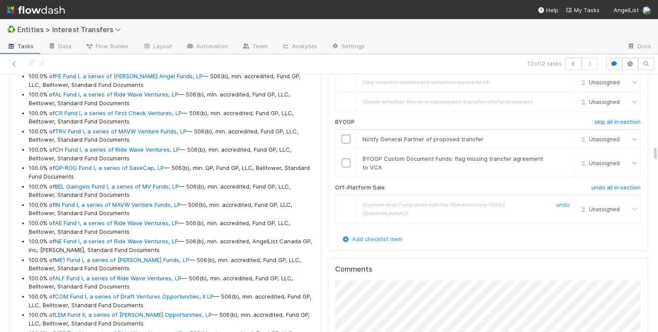
scroll to position [1583, 0]
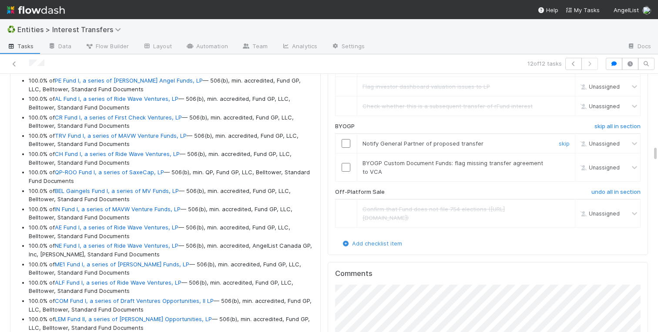
click at [345, 144] on input "checkbox" at bounding box center [345, 143] width 9 height 9
click at [569, 164] on link "skip" at bounding box center [564, 163] width 11 height 7
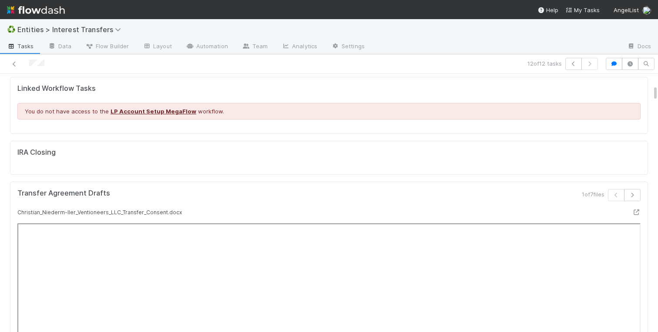
scroll to position [162, 0]
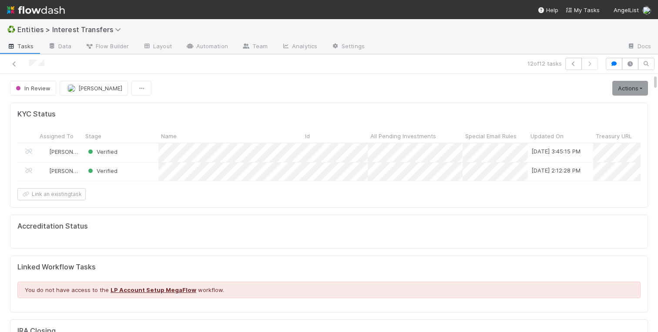
click at [627, 88] on link "Actions" at bounding box center [630, 88] width 36 height 15
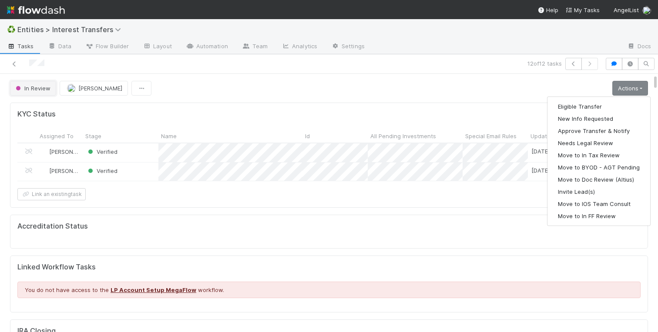
click at [34, 90] on span "In Review" at bounding box center [32, 88] width 37 height 7
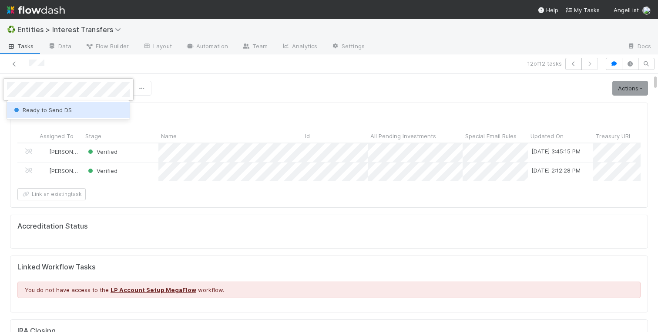
click at [54, 112] on span "Ready to Send DS" at bounding box center [42, 110] width 60 height 7
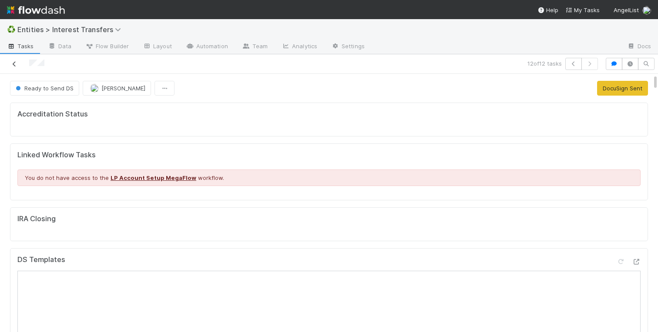
click at [13, 64] on icon at bounding box center [14, 64] width 9 height 6
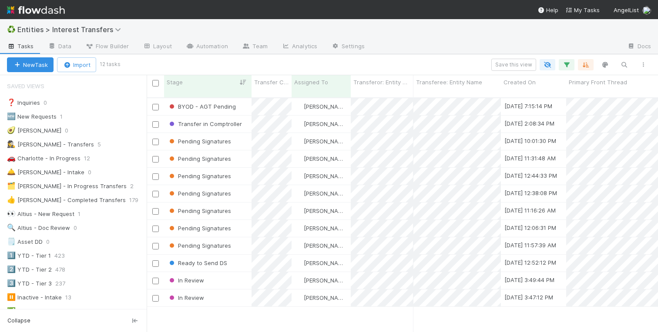
scroll to position [0, 0]
click at [238, 258] on div "Ready to Send DS" at bounding box center [207, 263] width 87 height 17
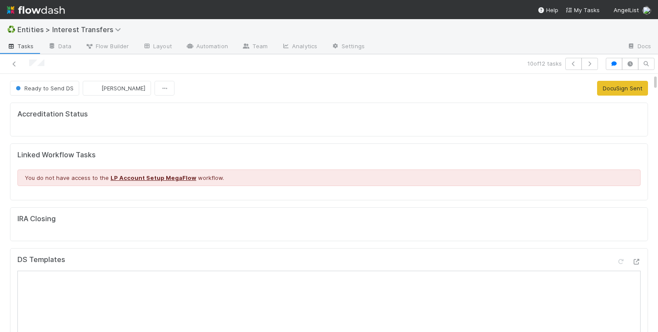
scroll to position [0, 0]
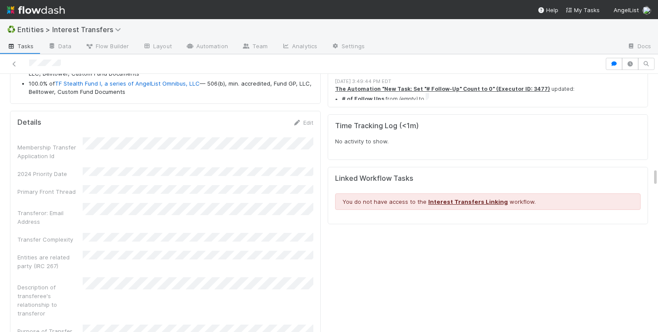
scroll to position [1245, 0]
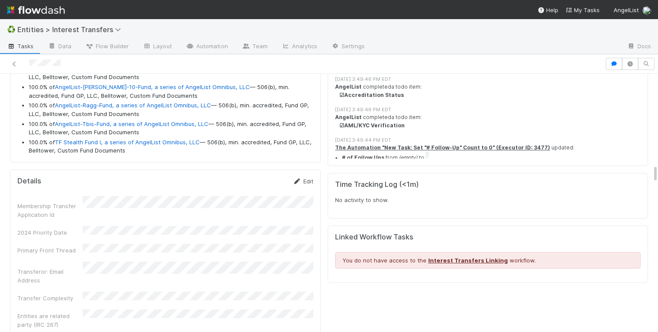
click at [304, 179] on link "Edit" at bounding box center [303, 181] width 20 height 7
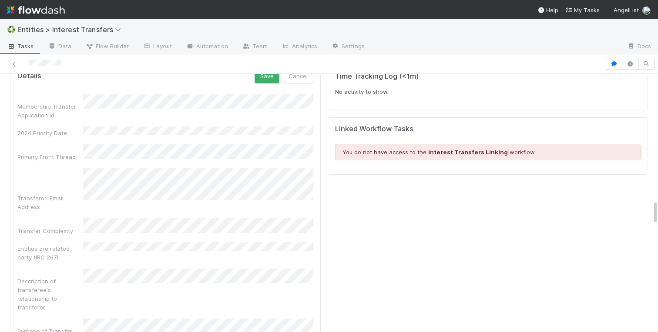
scroll to position [1384, 0]
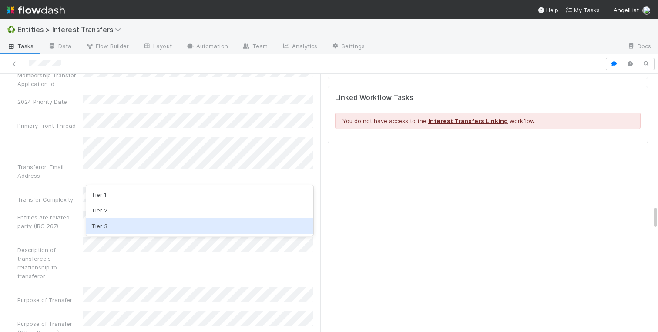
click at [105, 222] on div "Tier 3" at bounding box center [199, 226] width 227 height 16
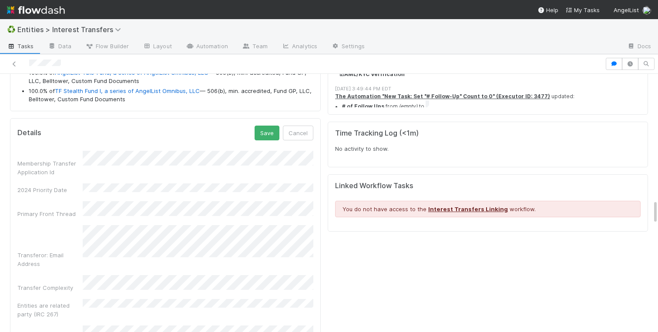
scroll to position [1295, 0]
click at [263, 136] on button "Save" at bounding box center [266, 134] width 25 height 15
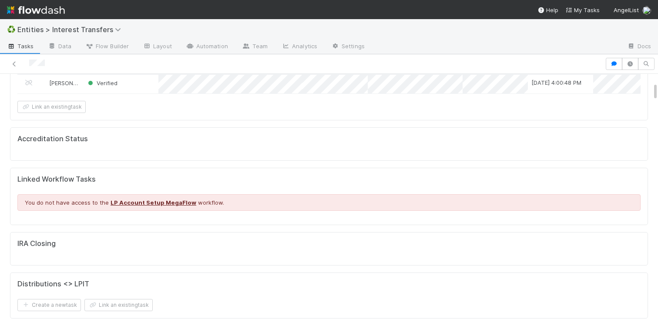
scroll to position [0, 0]
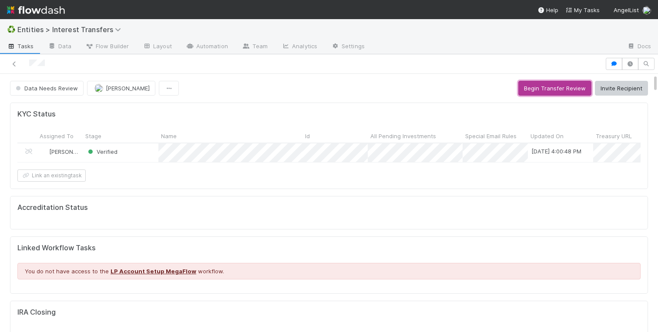
click at [543, 88] on button "Begin Transfer Review" at bounding box center [554, 88] width 73 height 15
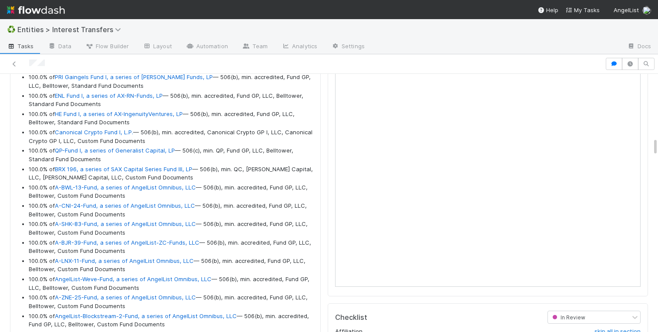
scroll to position [860, 0]
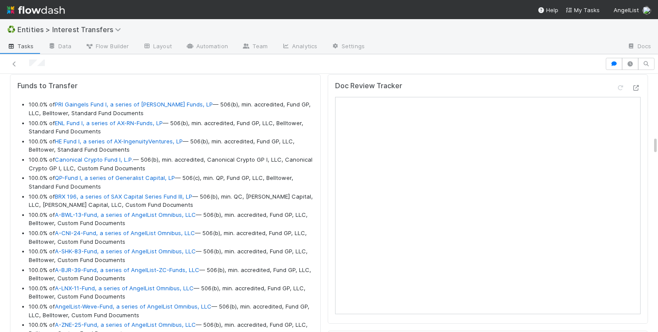
drag, startPoint x: 134, startPoint y: 265, endPoint x: 29, endPoint y: 96, distance: 199.3
copy ul "100.0% of PRI Gaingels Fund I, a series of Zachary Ginsburg Funds, LP — 506(b),…"
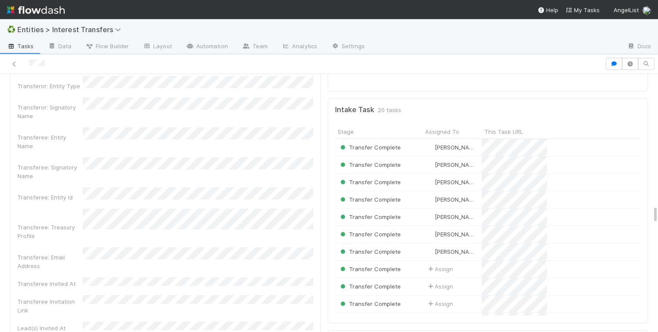
scroll to position [1967, 0]
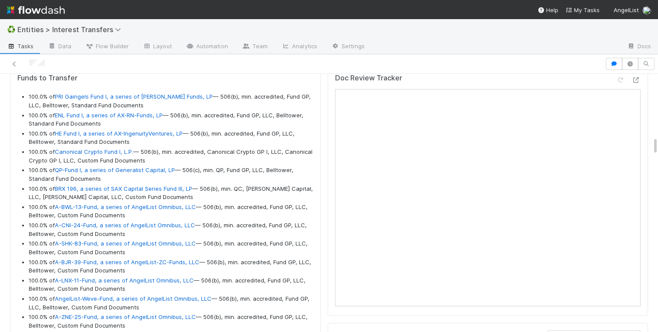
scroll to position [843, 0]
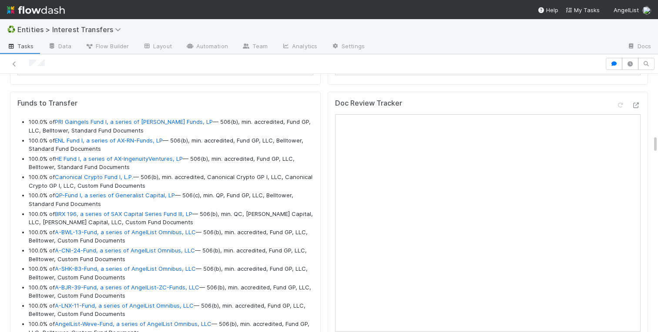
click at [238, 177] on li "100.0% of Canonical Crypto Fund I, L.P. — 506(b), min. accredited, Canonical Cr…" at bounding box center [171, 181] width 285 height 17
click at [194, 182] on li "100.0% of Canonical Crypto Fund I, L.P. — 506(b), min. accredited, Canonical Cr…" at bounding box center [171, 181] width 285 height 17
drag, startPoint x: 154, startPoint y: 185, endPoint x: 27, endPoint y: 176, distance: 126.9
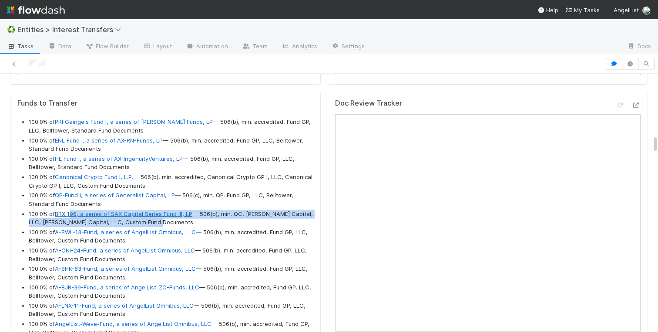
drag, startPoint x: 179, startPoint y: 223, endPoint x: 70, endPoint y: 213, distance: 109.6
click at [70, 213] on li "100.0% of BRX 196, a series of SAX Capital Series Fund III, LP — 506(b), min. Q…" at bounding box center [171, 218] width 285 height 17
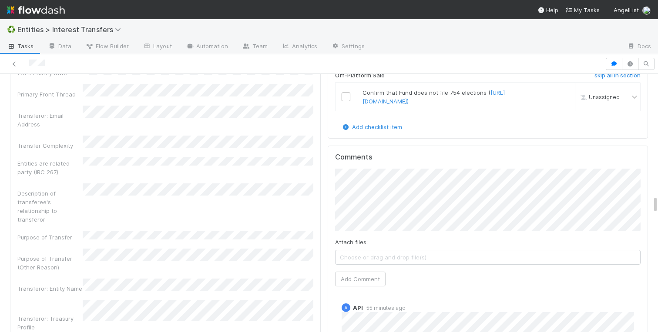
scroll to position [1674, 0]
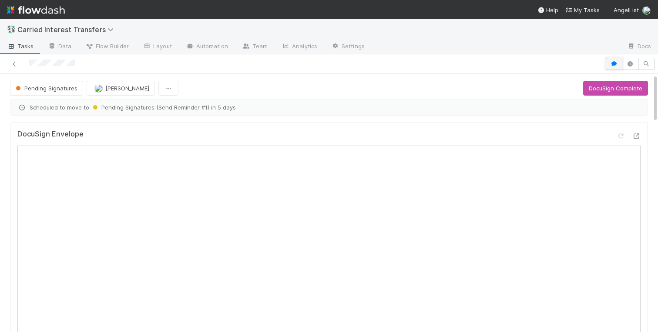
click at [613, 63] on icon "button" at bounding box center [613, 63] width 9 height 5
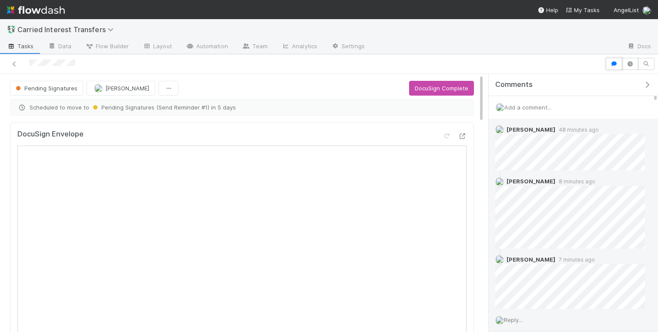
scroll to position [42, 0]
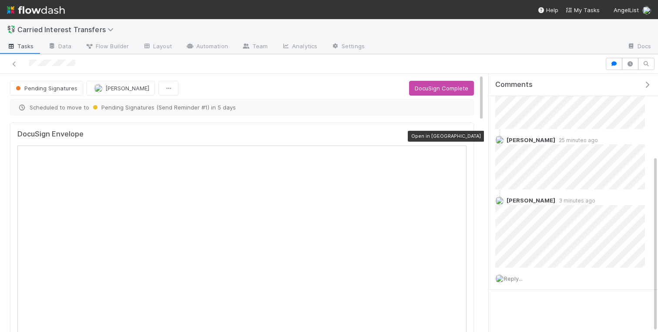
click at [462, 135] on icon at bounding box center [462, 137] width 9 height 6
click at [445, 136] on icon at bounding box center [446, 137] width 9 height 6
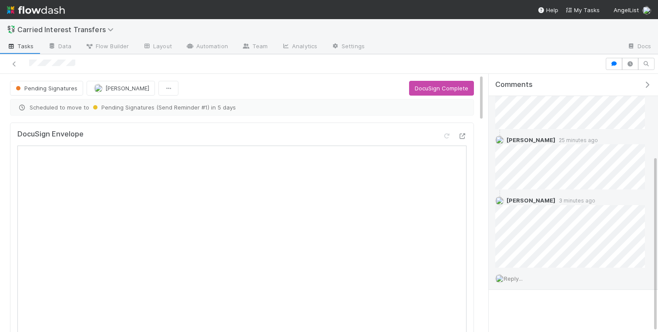
click at [512, 275] on span "Reply..." at bounding box center [513, 278] width 19 height 7
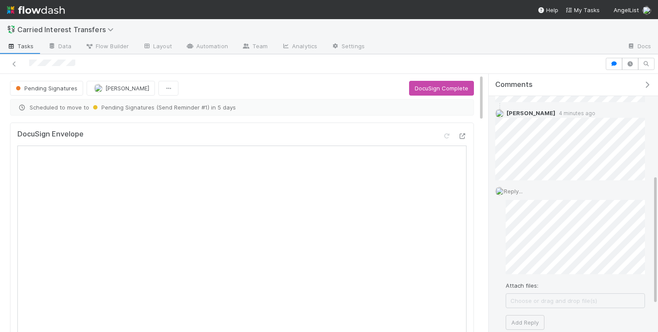
scroll to position [224, 0]
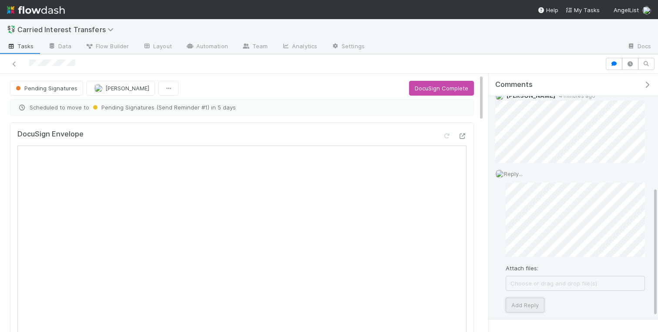
click at [526, 301] on button "Add Reply" at bounding box center [524, 305] width 39 height 15
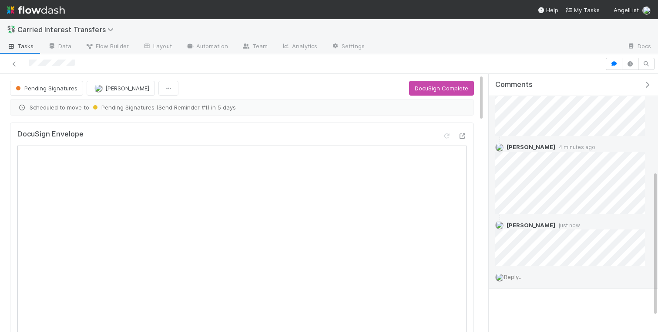
scroll to position [171, 0]
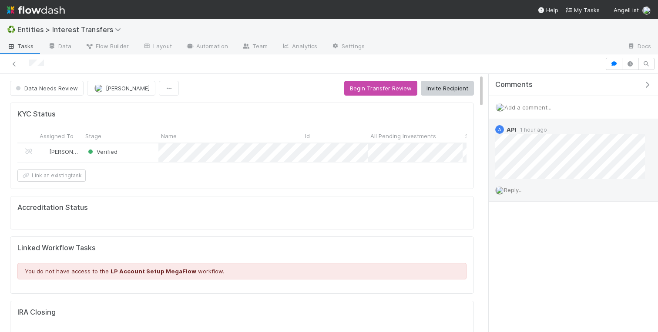
scroll to position [177, 217]
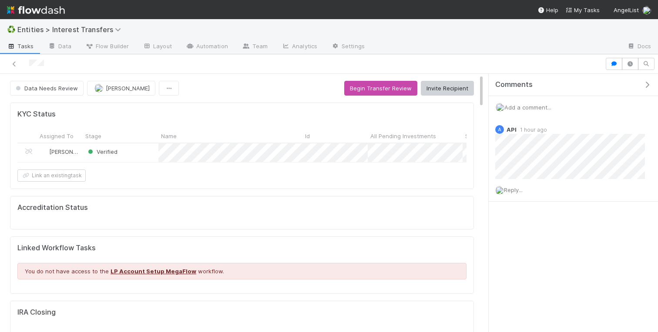
click at [649, 83] on icon "button" at bounding box center [647, 84] width 9 height 7
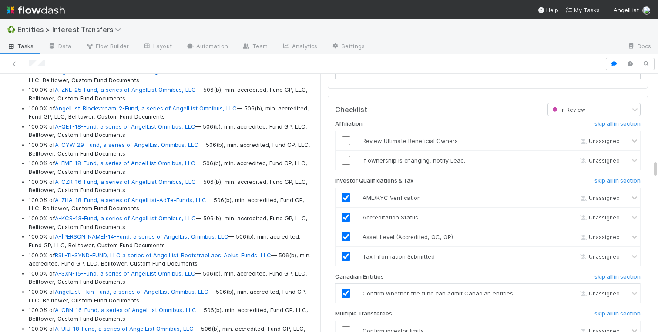
scroll to position [1061, 0]
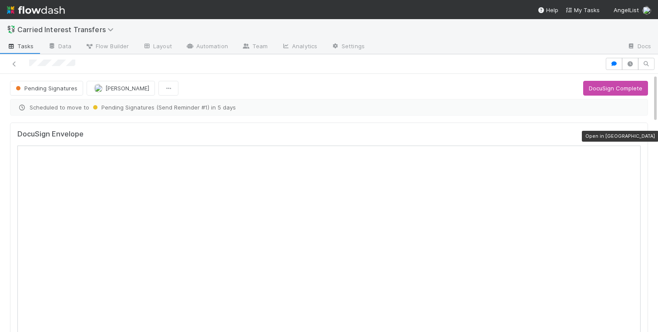
click at [636, 135] on icon at bounding box center [636, 137] width 9 height 6
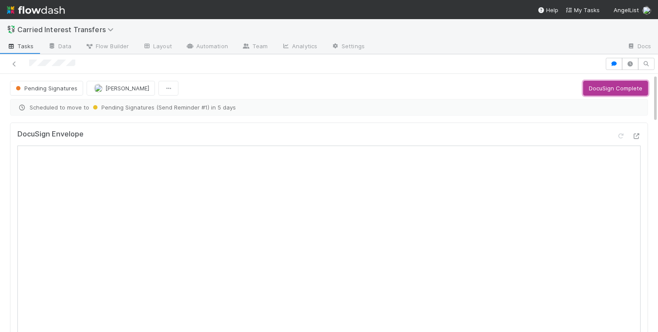
click at [601, 87] on button "DocuSign Complete" at bounding box center [615, 88] width 65 height 15
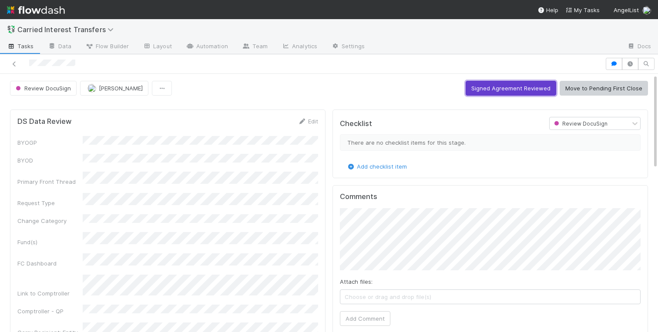
click at [506, 88] on button "Signed Agreement Reviewed" at bounding box center [510, 88] width 90 height 15
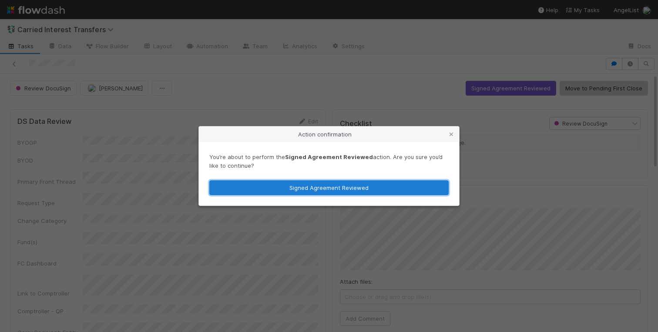
click at [283, 187] on button "Signed Agreement Reviewed" at bounding box center [328, 188] width 239 height 15
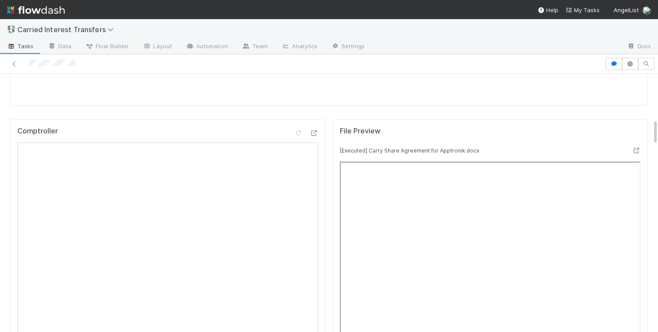
scroll to position [473, 0]
click at [315, 123] on div "Comptroller Open in [GEOGRAPHIC_DATA]" at bounding box center [167, 131] width 301 height 16
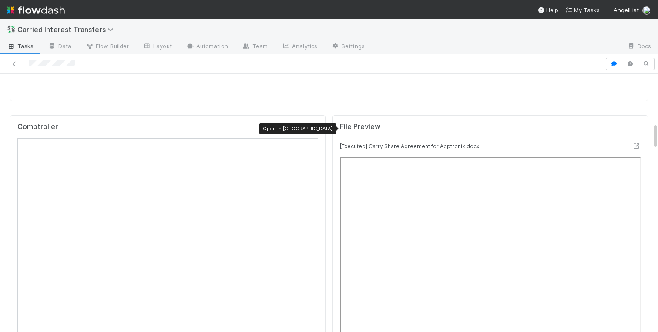
click at [312, 124] on div at bounding box center [313, 128] width 9 height 9
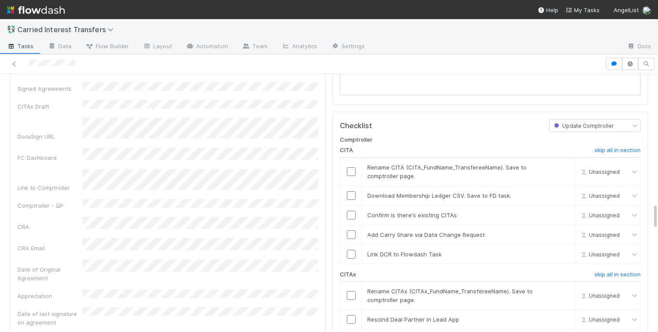
scroll to position [1275, 0]
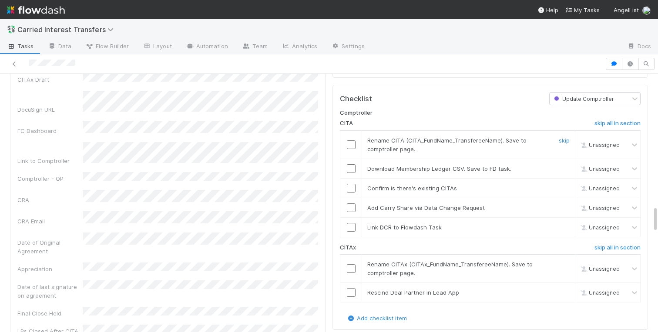
click at [351, 144] on input "checkbox" at bounding box center [351, 145] width 9 height 9
checkbox input "true"
click at [351, 144] on input "checkbox" at bounding box center [351, 145] width 9 height 9
click at [601, 123] on h6 "skip all in section" at bounding box center [617, 123] width 46 height 7
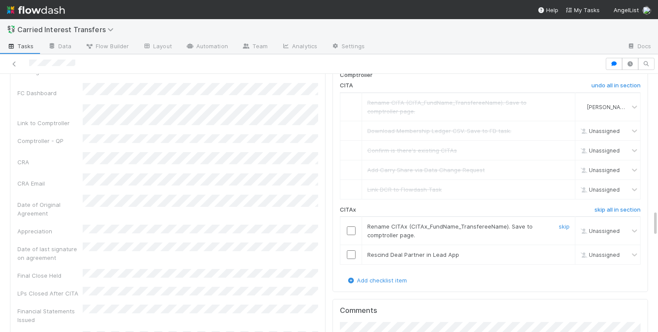
scroll to position [1315, 0]
click at [350, 231] on input "checkbox" at bounding box center [351, 229] width 9 height 9
click at [350, 253] on input "checkbox" at bounding box center [351, 253] width 9 height 9
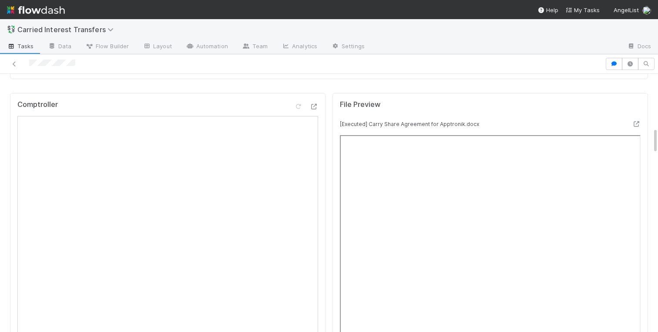
scroll to position [516, 0]
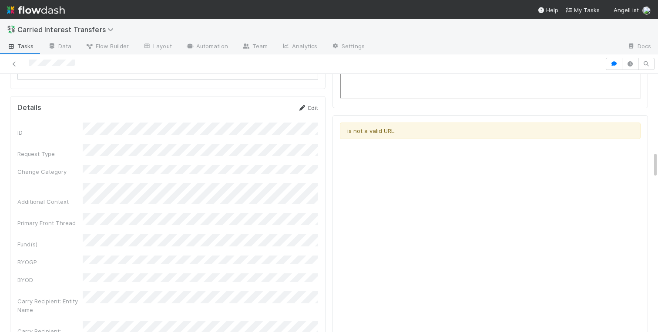
click at [313, 110] on link "Edit" at bounding box center [308, 107] width 20 height 7
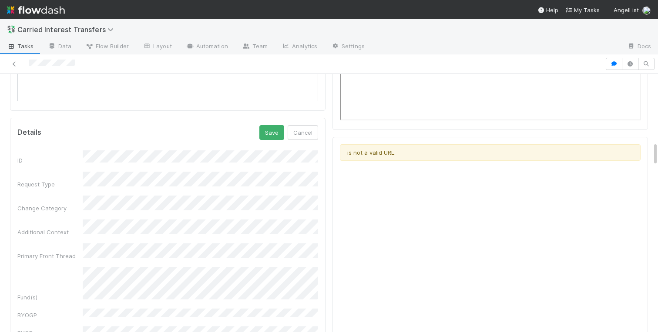
scroll to position [723, 0]
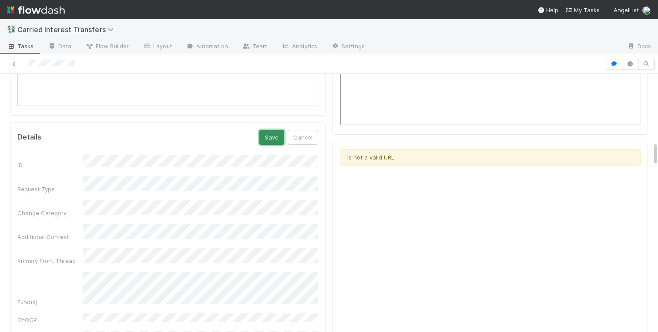
click at [267, 133] on button "Save" at bounding box center [271, 137] width 25 height 15
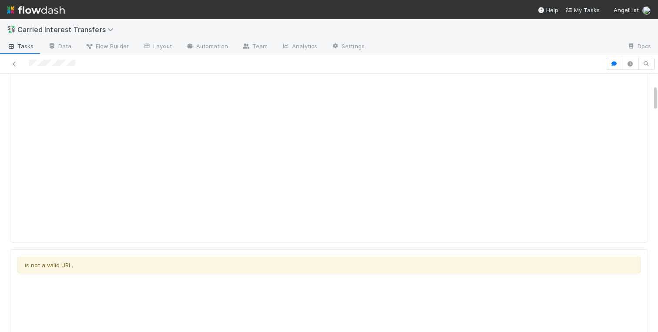
scroll to position [0, 0]
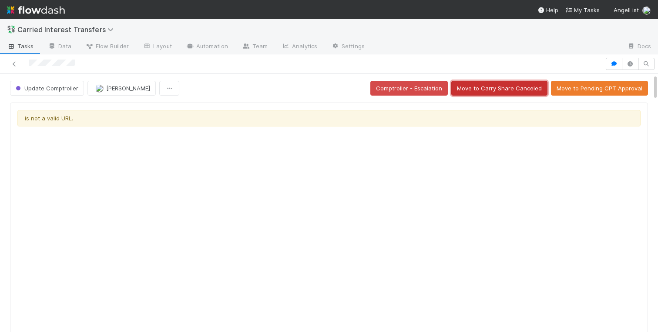
click at [503, 89] on button "Move to Carry Share Canceled" at bounding box center [499, 88] width 96 height 15
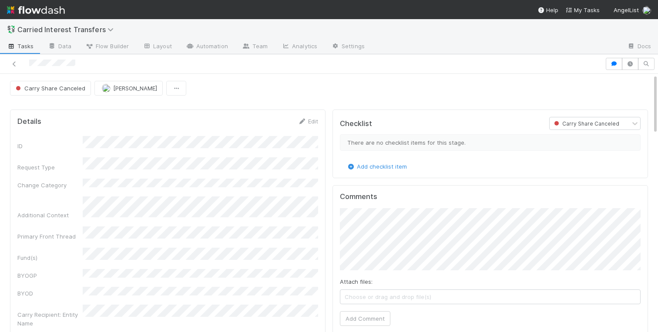
click at [74, 248] on div "Fund(s)" at bounding box center [167, 255] width 301 height 14
click at [12, 65] on icon at bounding box center [14, 64] width 9 height 6
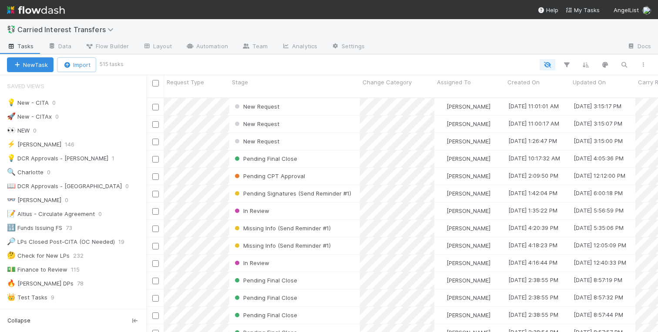
scroll to position [0, 0]
